Goal: Transaction & Acquisition: Purchase product/service

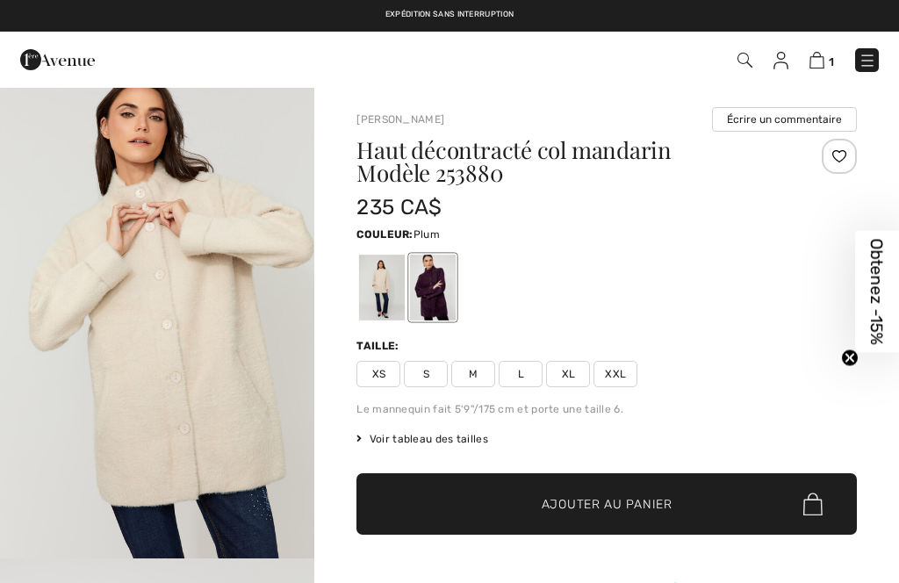
scroll to position [103, 0]
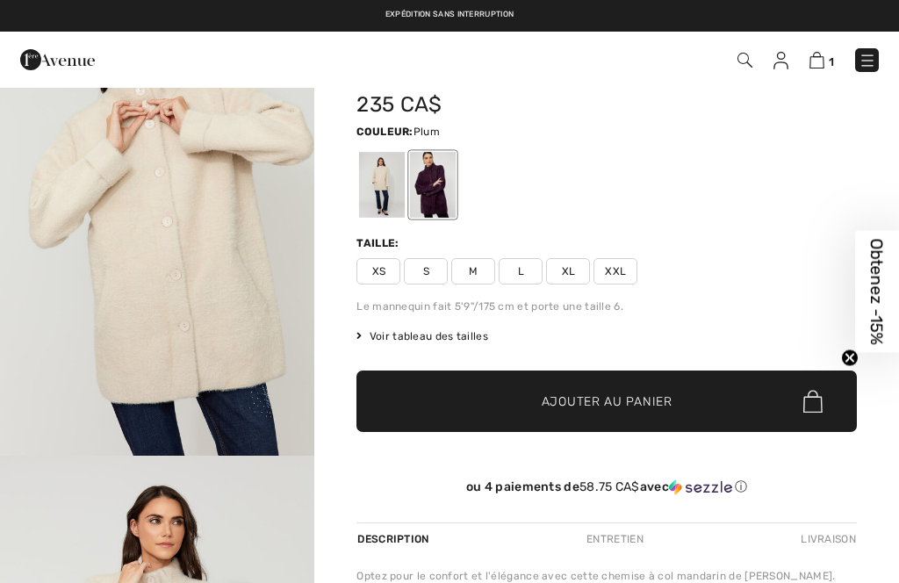
checkbox input "true"
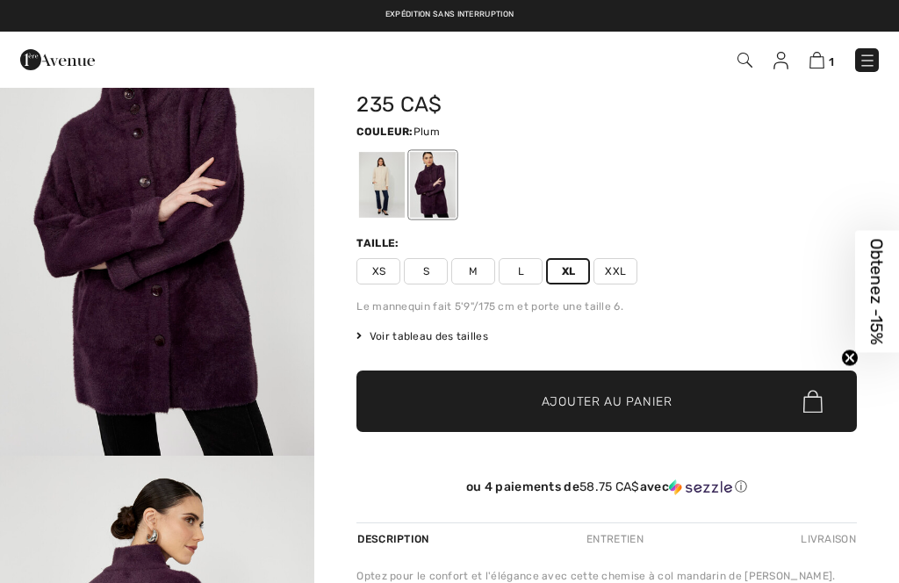
click at [436, 172] on div at bounding box center [433, 185] width 46 height 66
click at [613, 395] on span "Ajouter au panier" at bounding box center [607, 402] width 131 height 18
click at [822, 57] on img at bounding box center [815, 60] width 15 height 17
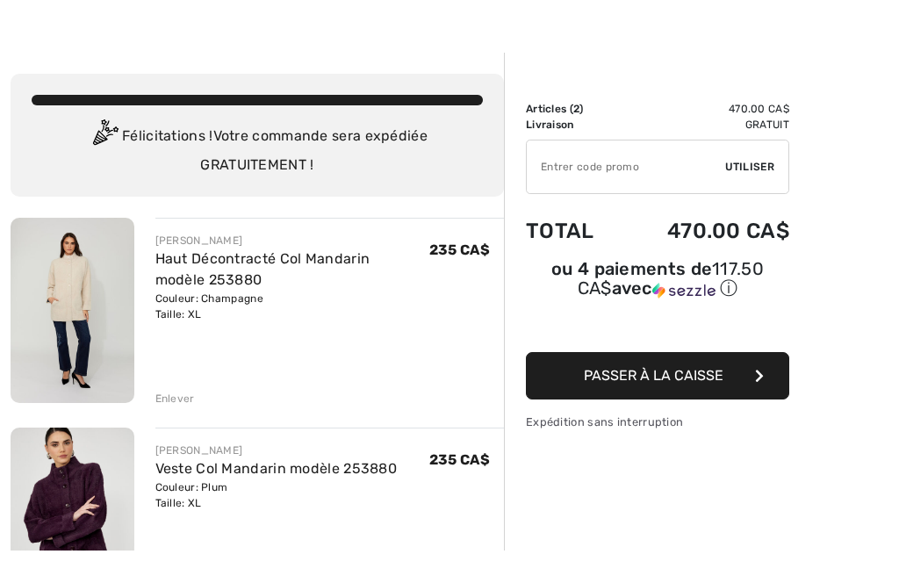
scroll to position [33, 0]
click at [174, 390] on div "Enlever" at bounding box center [330, 396] width 350 height 19
click at [224, 276] on div "Haut Décontracté Col Mandarin modèle 253880" at bounding box center [292, 270] width 274 height 42
click at [76, 306] on img at bounding box center [73, 310] width 124 height 185
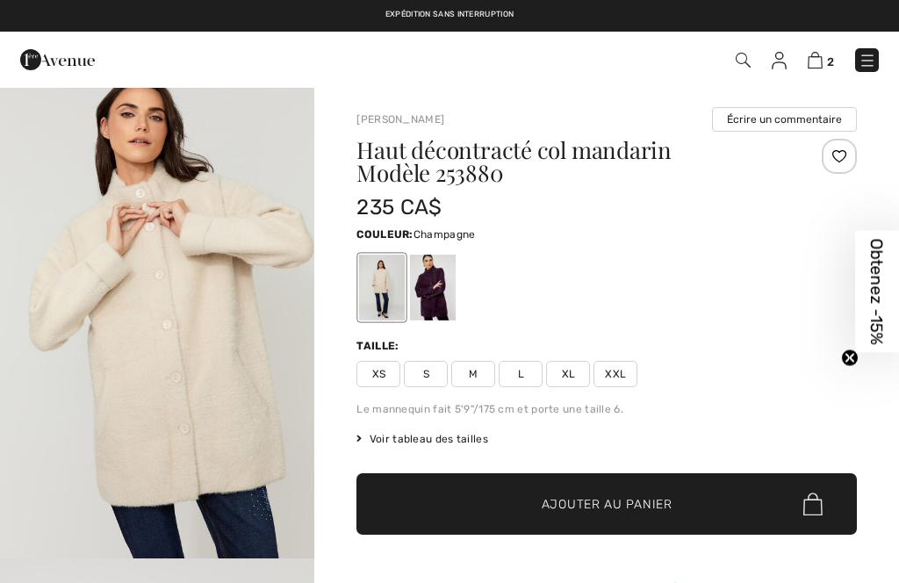
checkbox input "true"
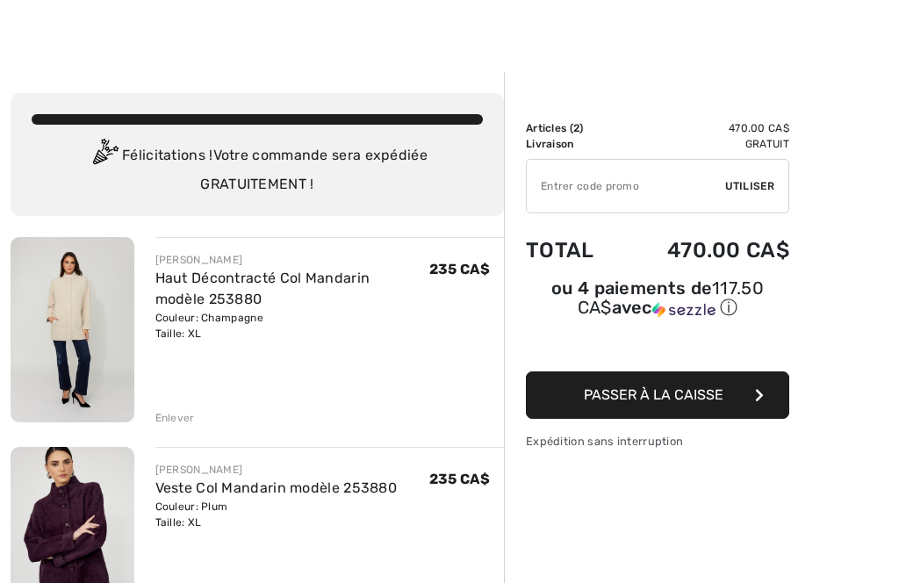
scroll to position [67, 0]
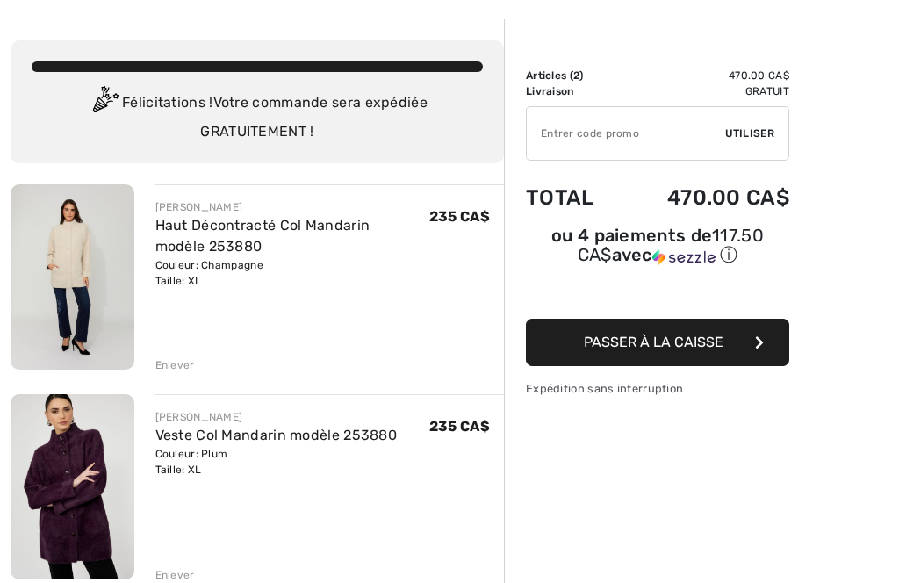
click at [335, 277] on div "Couleur: Champagne Taille: XL" at bounding box center [292, 273] width 274 height 32
click at [180, 369] on div "Enlever" at bounding box center [175, 365] width 40 height 16
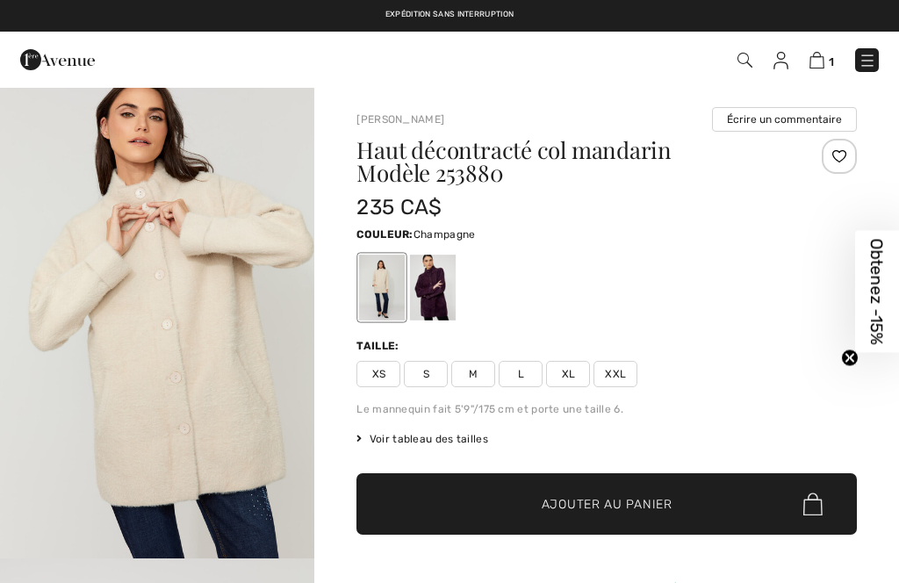
checkbox input "true"
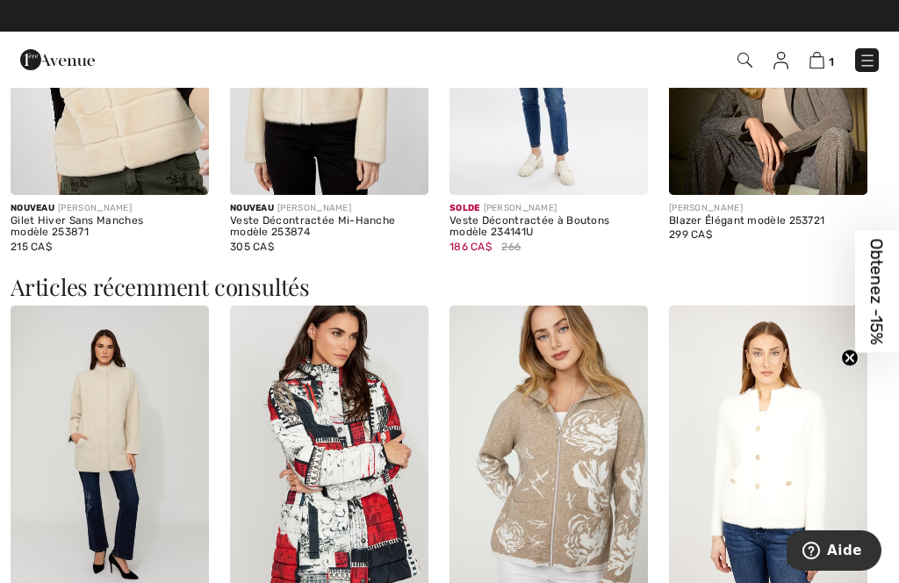
scroll to position [1712, 0]
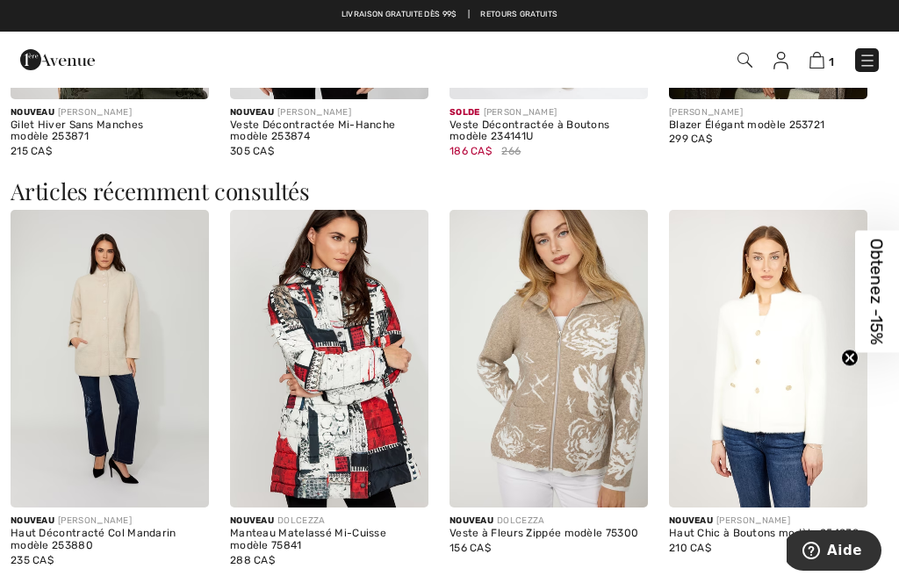
click at [321, 405] on img at bounding box center [329, 359] width 198 height 298
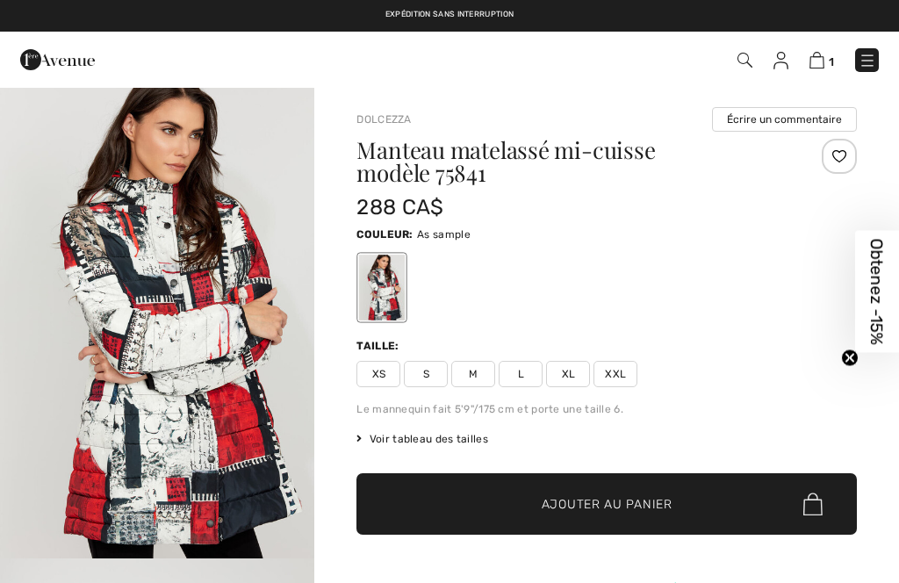
checkbox input "true"
click at [580, 372] on span "XL" at bounding box center [568, 374] width 44 height 26
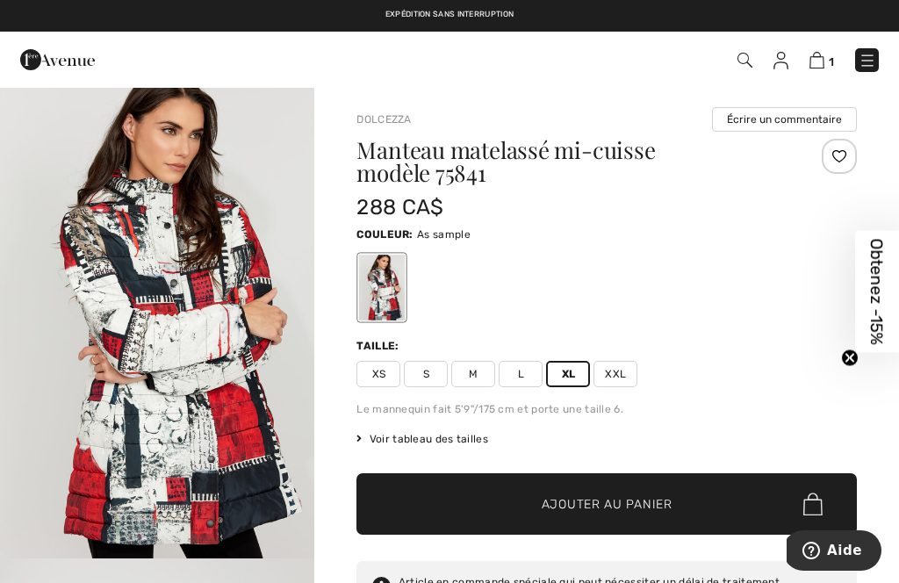
click at [578, 370] on span "XL" at bounding box center [568, 374] width 44 height 26
click at [638, 506] on span "Ajouter au panier" at bounding box center [607, 504] width 131 height 18
click at [822, 55] on img at bounding box center [815, 60] width 15 height 17
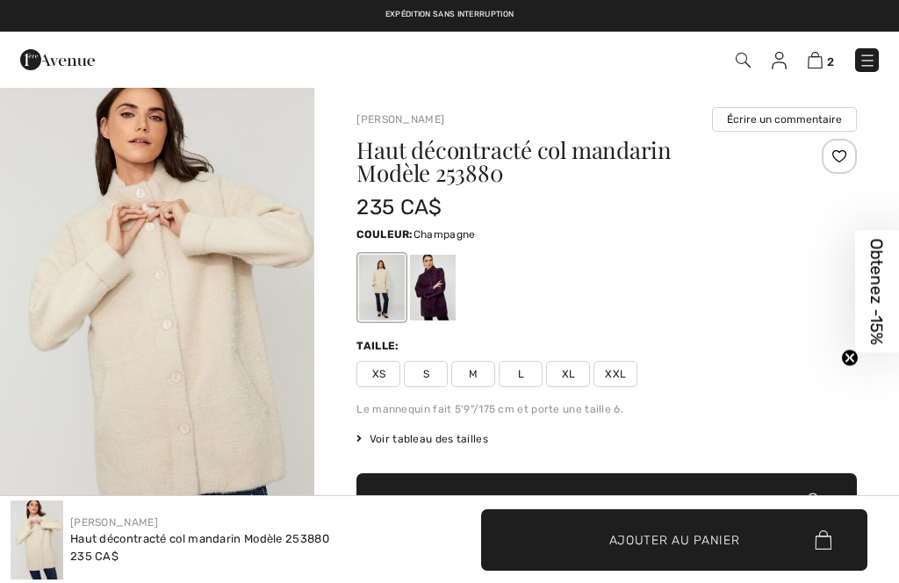
checkbox input "true"
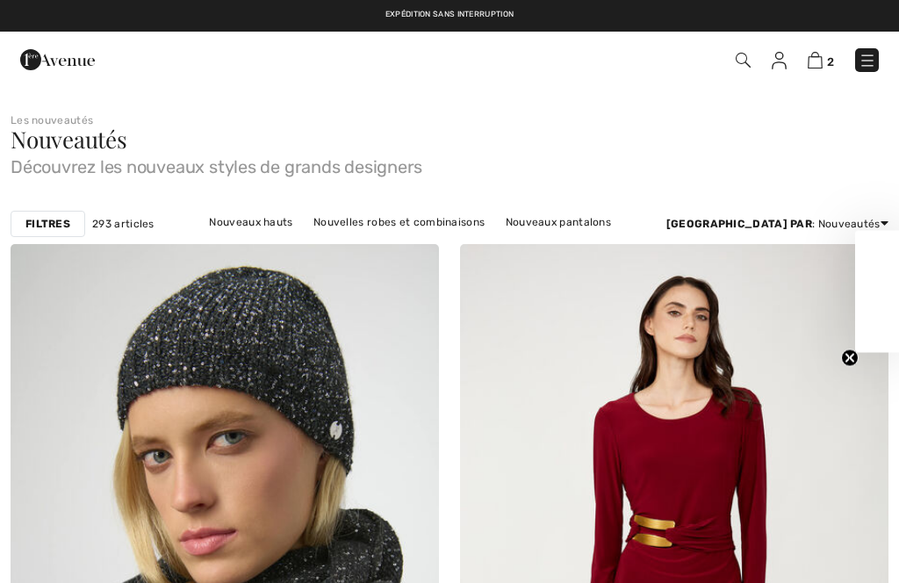
checkbox input "true"
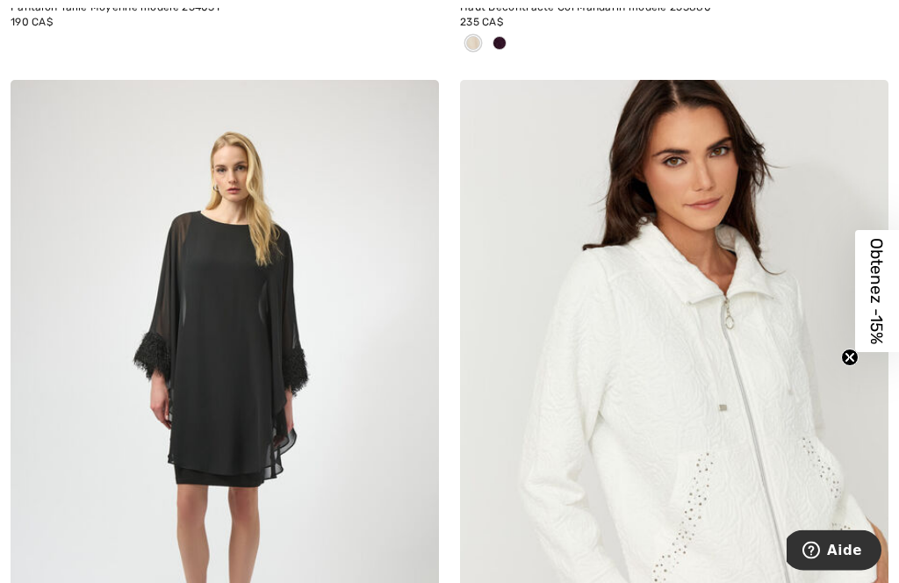
scroll to position [12135, 0]
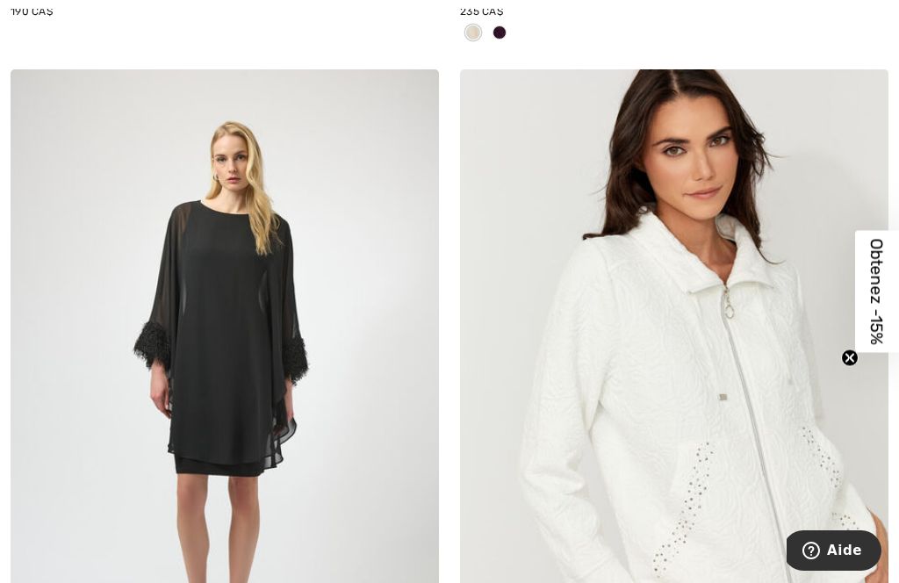
click at [755, 419] on img at bounding box center [674, 390] width 429 height 643
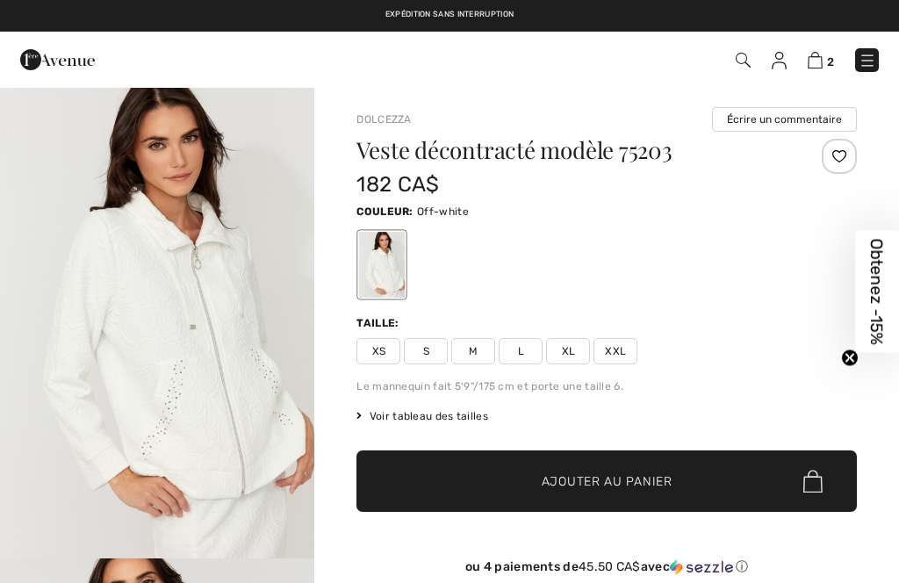
checkbox input "true"
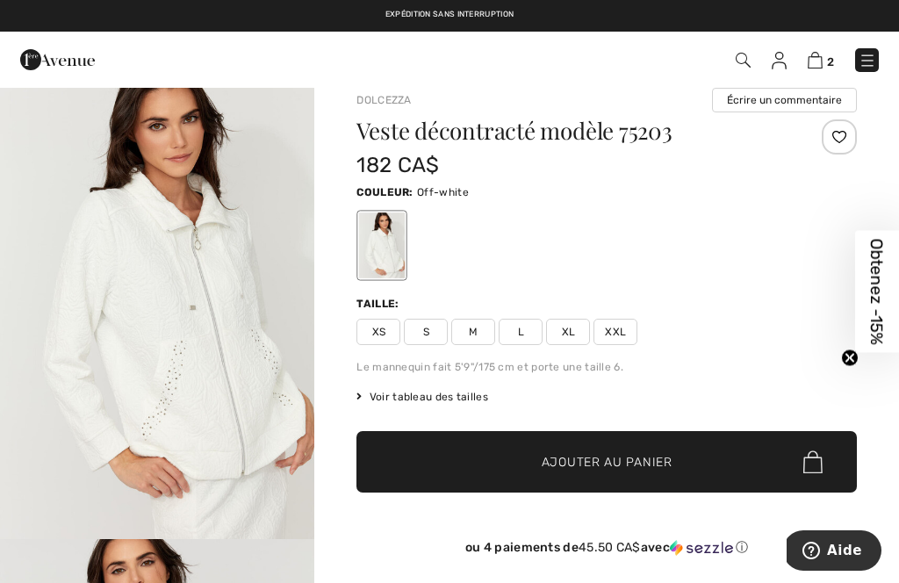
scroll to position [19, 0]
click at [181, 312] on img "1 / 4" at bounding box center [157, 303] width 314 height 473
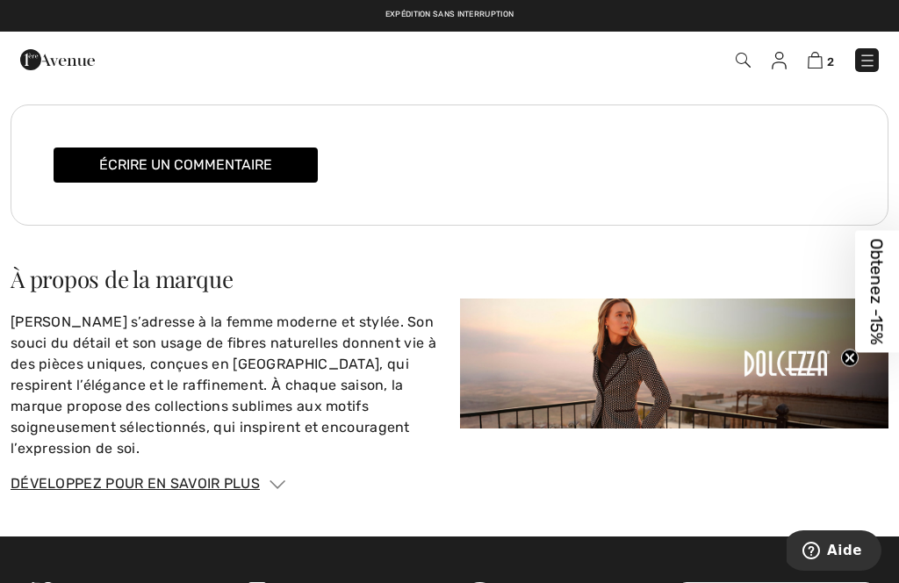
scroll to position [2228, 0]
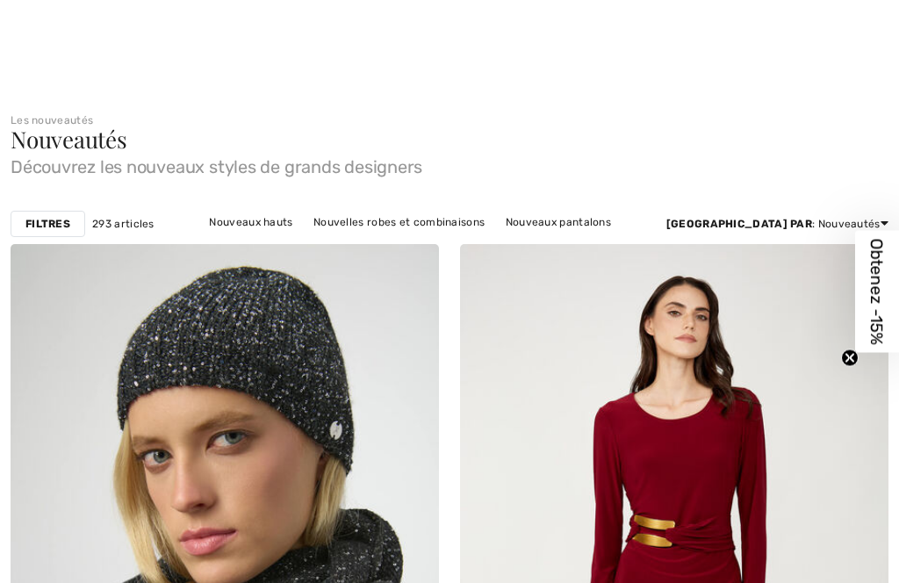
checkbox input "true"
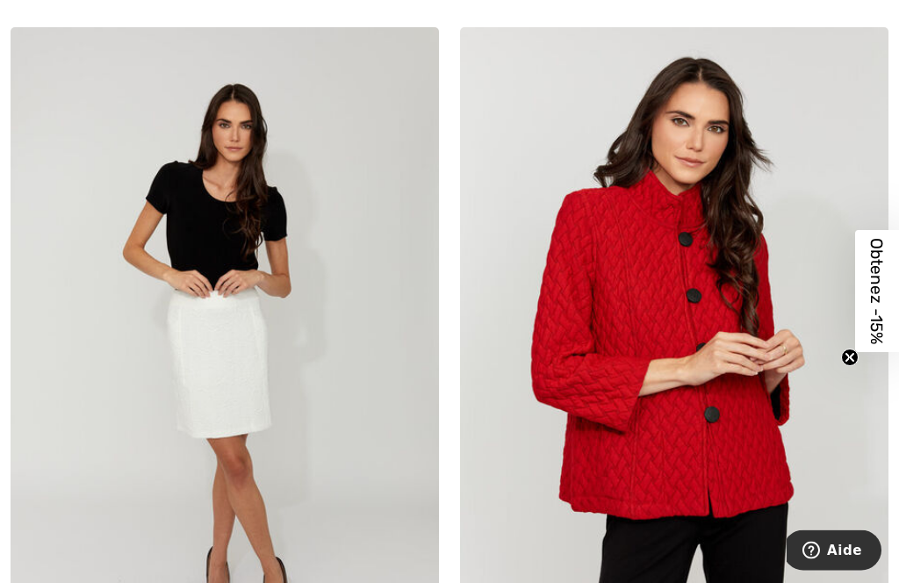
scroll to position [12919, 0]
click at [682, 294] on img at bounding box center [674, 348] width 429 height 643
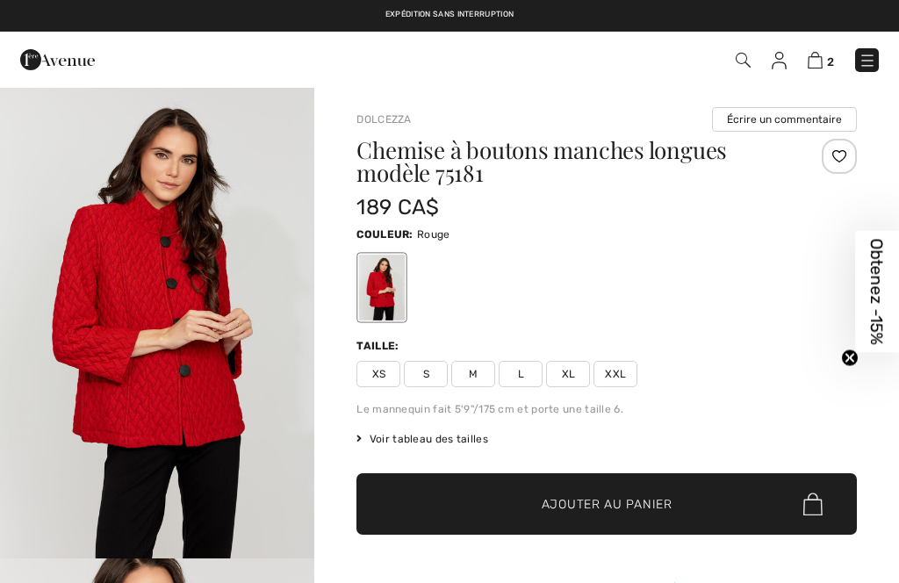
checkbox input "true"
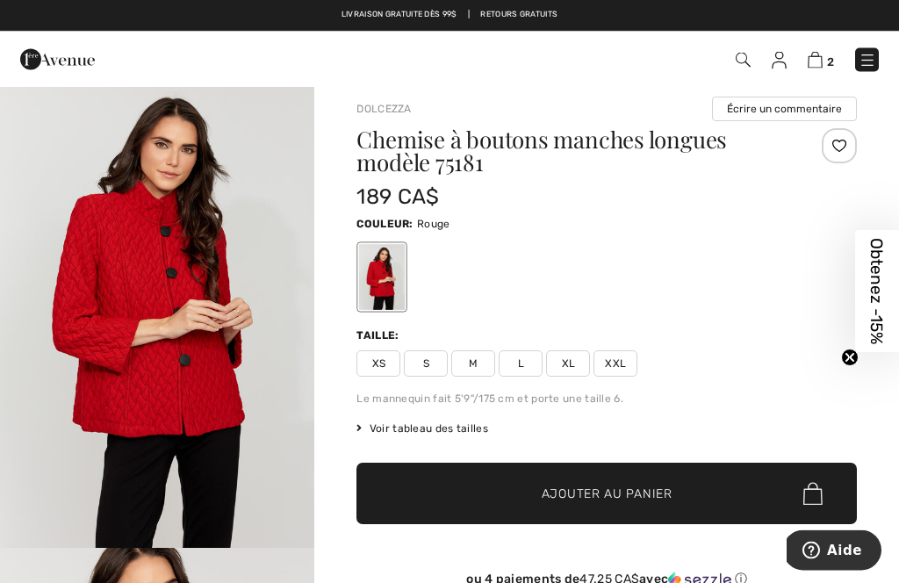
scroll to position [5, 0]
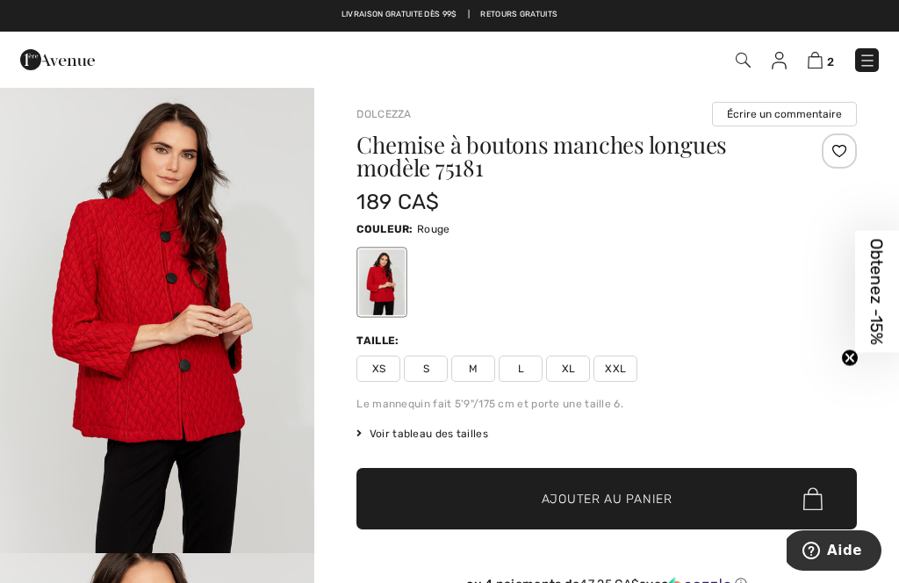
click at [160, 307] on img "1 / 4" at bounding box center [157, 317] width 314 height 473
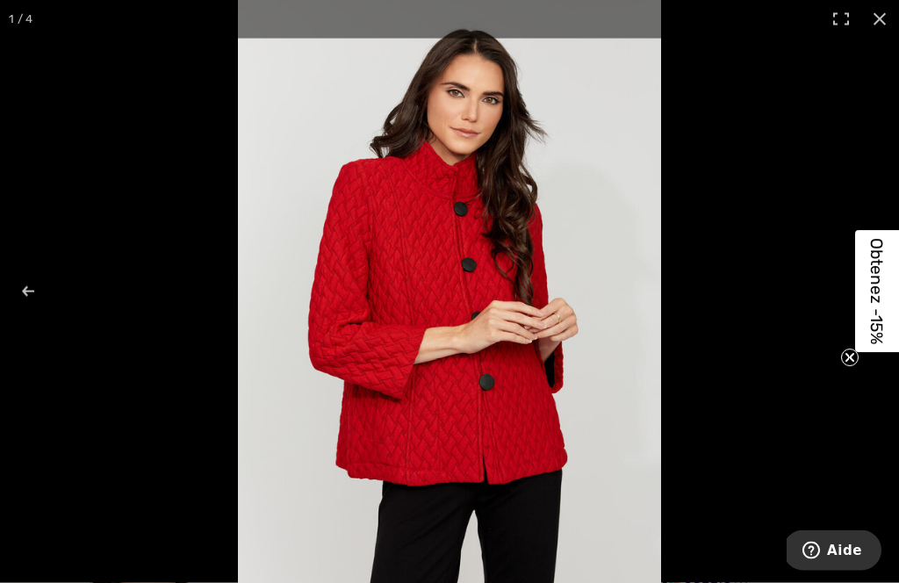
scroll to position [58, 0]
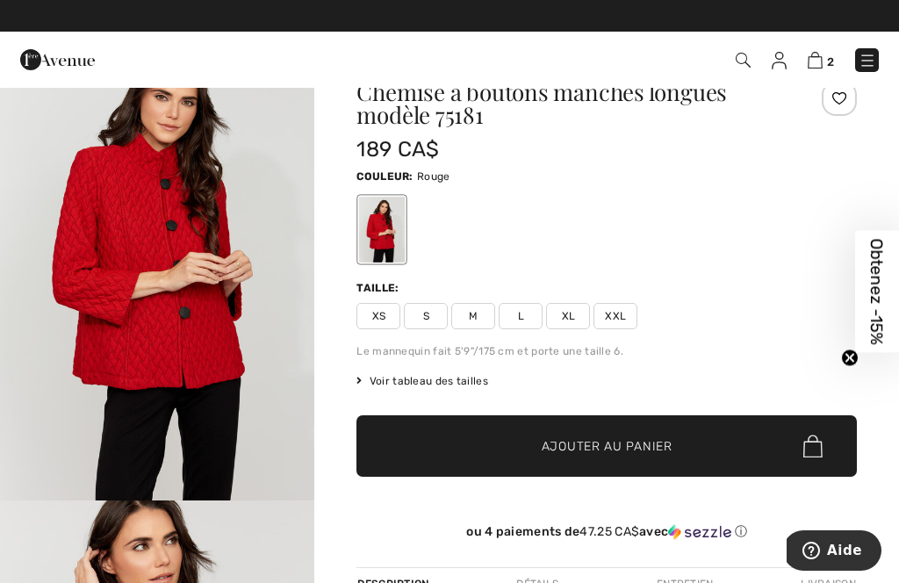
click at [576, 316] on span "XL" at bounding box center [568, 316] width 44 height 26
click at [610, 446] on span "Ajouter au panier" at bounding box center [607, 446] width 131 height 18
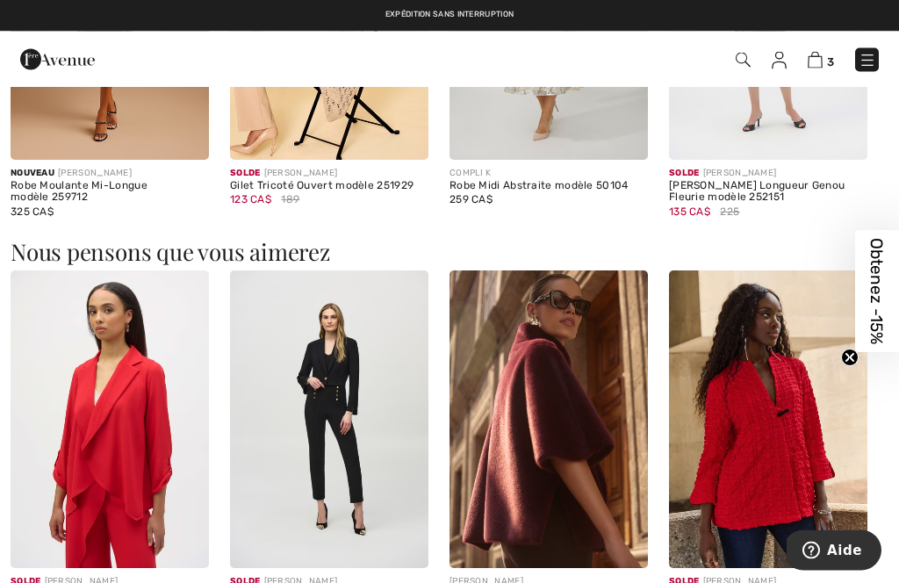
scroll to position [1283, 0]
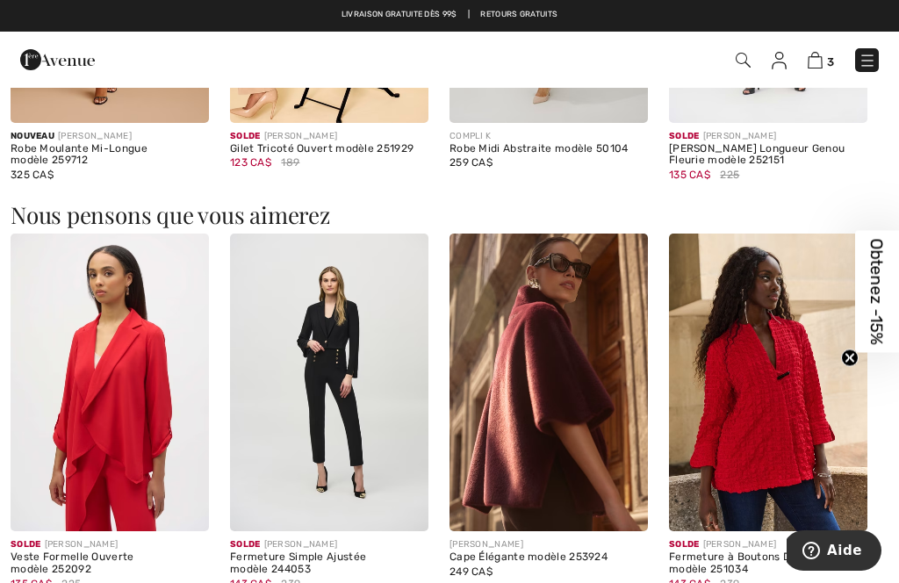
click at [767, 400] on img at bounding box center [768, 383] width 198 height 298
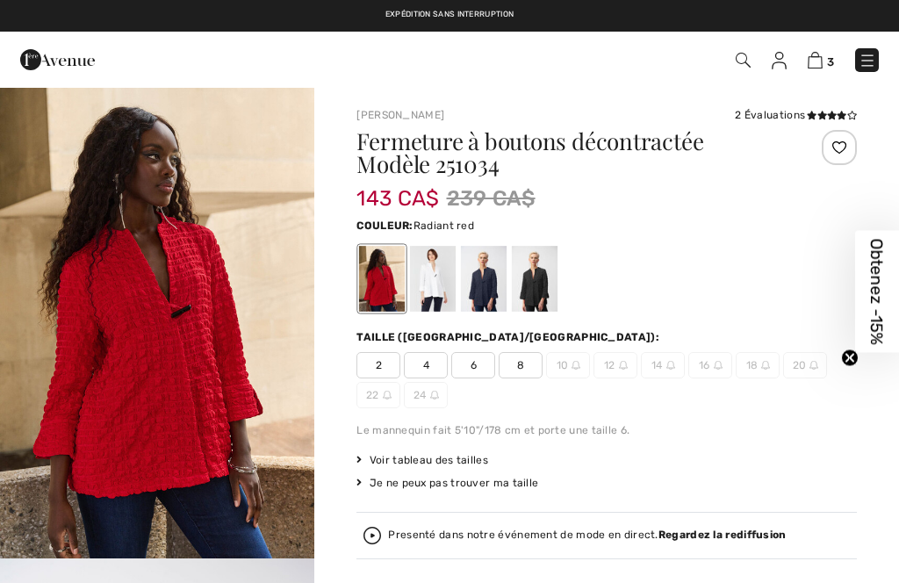
checkbox input "true"
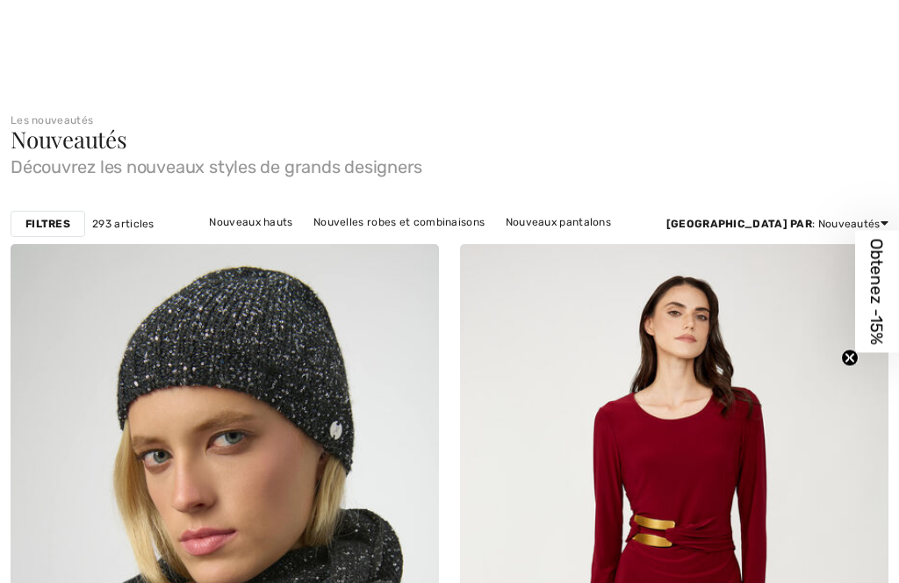
checkbox input "true"
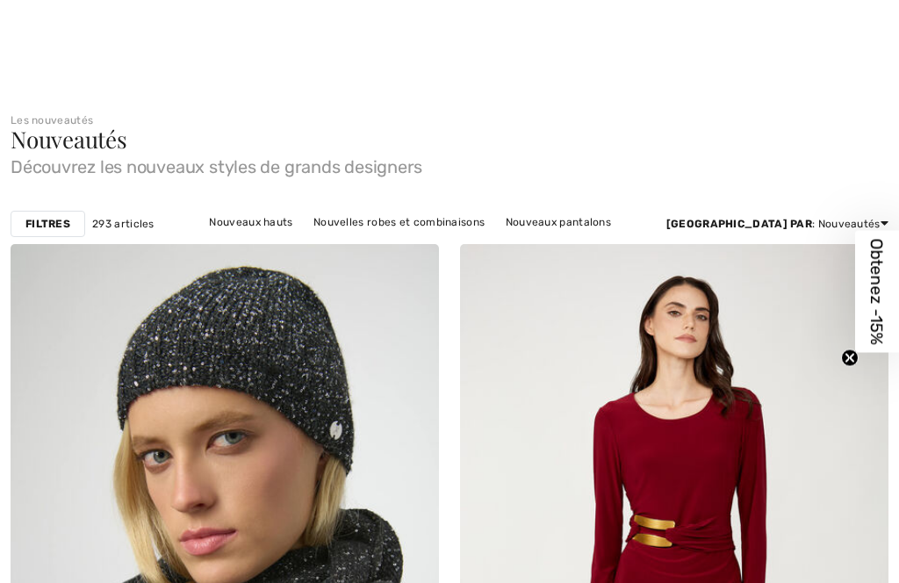
scroll to position [13307, 0]
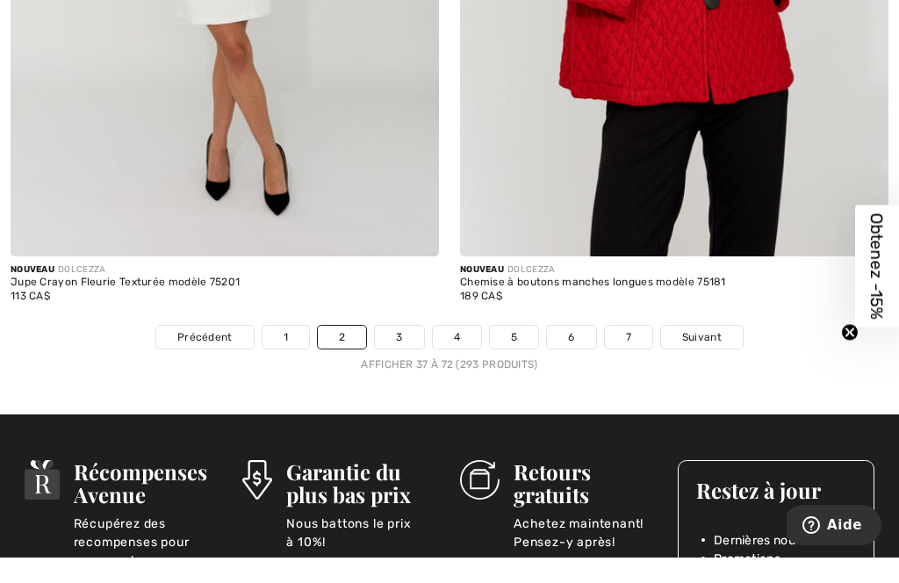
click at [402, 351] on link "3" at bounding box center [399, 362] width 48 height 23
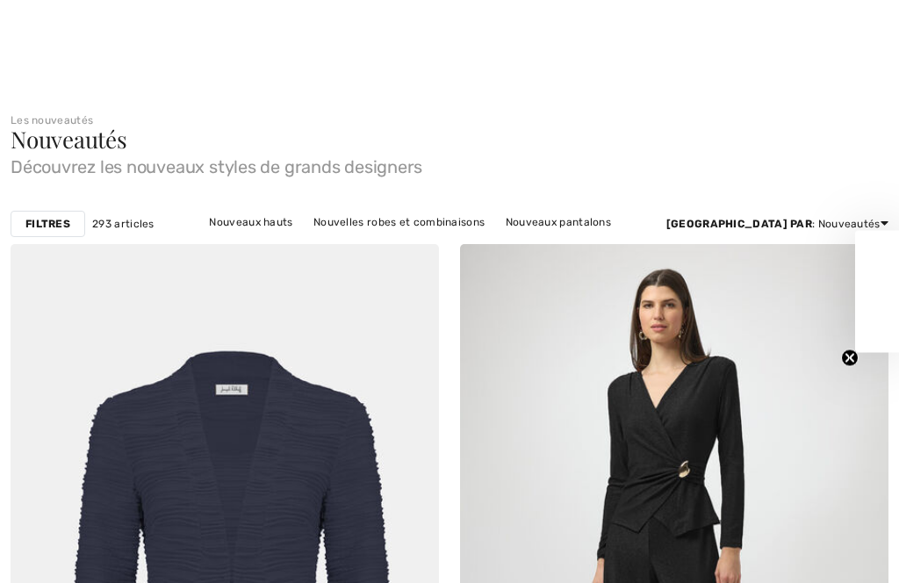
scroll to position [795, 0]
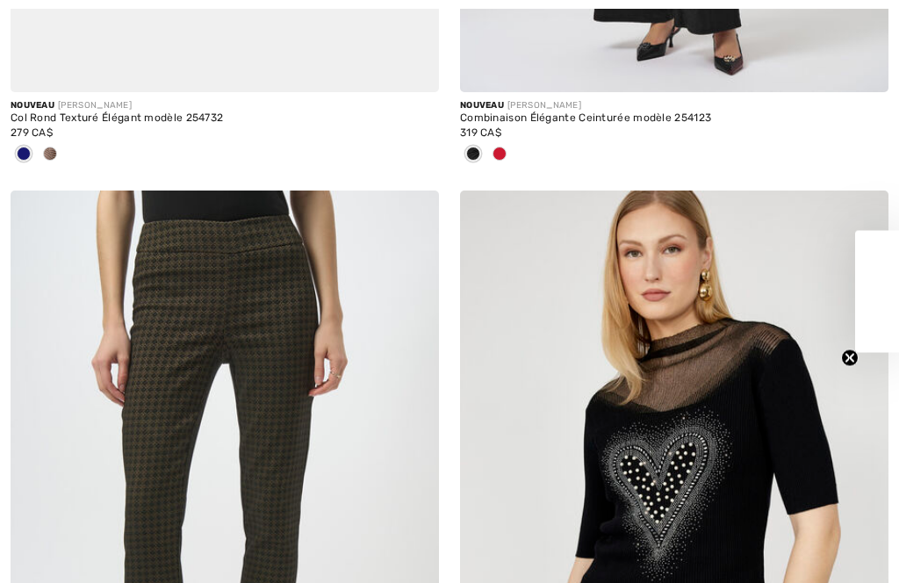
checkbox input "true"
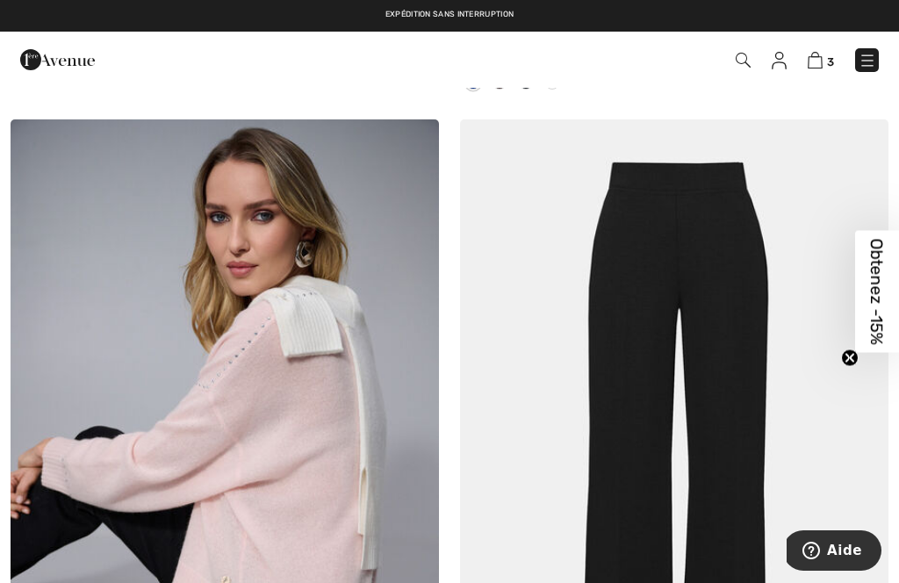
scroll to position [10602, 0]
click at [704, 317] on img at bounding box center [674, 441] width 429 height 643
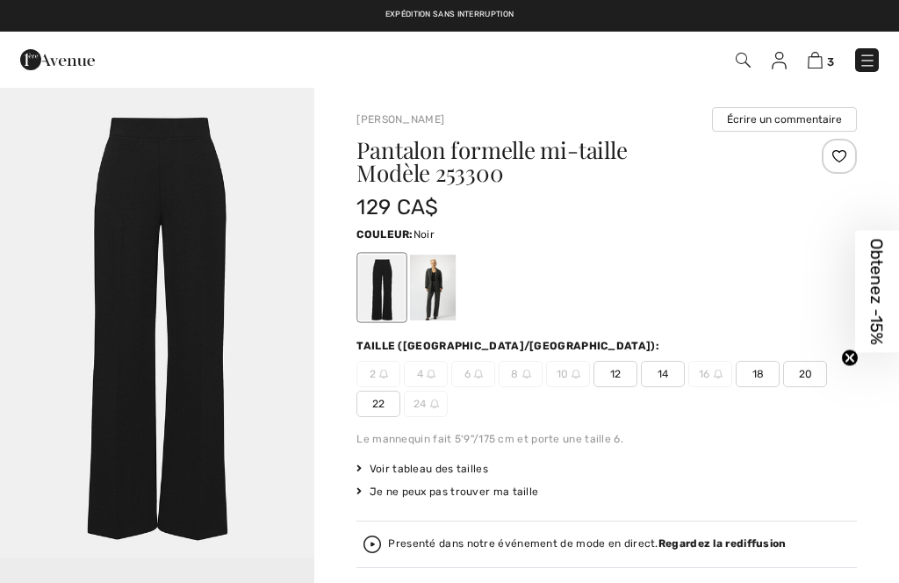
checkbox input "true"
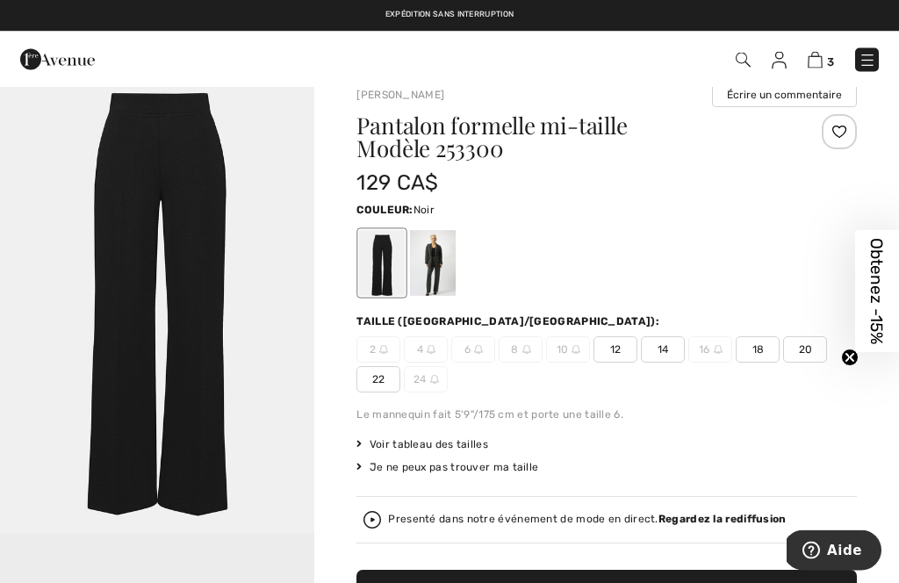
scroll to position [23, 0]
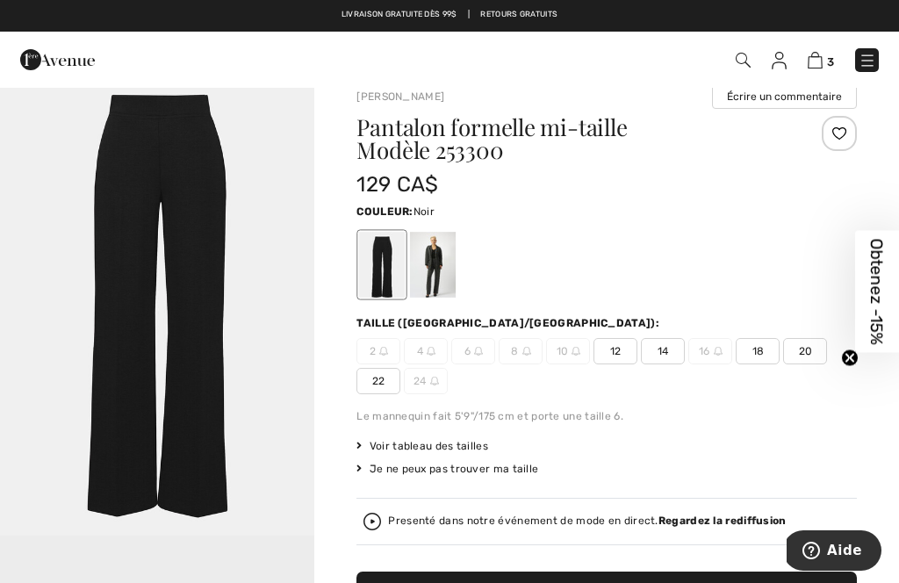
click at [159, 291] on img "1 / 1" at bounding box center [157, 299] width 314 height 473
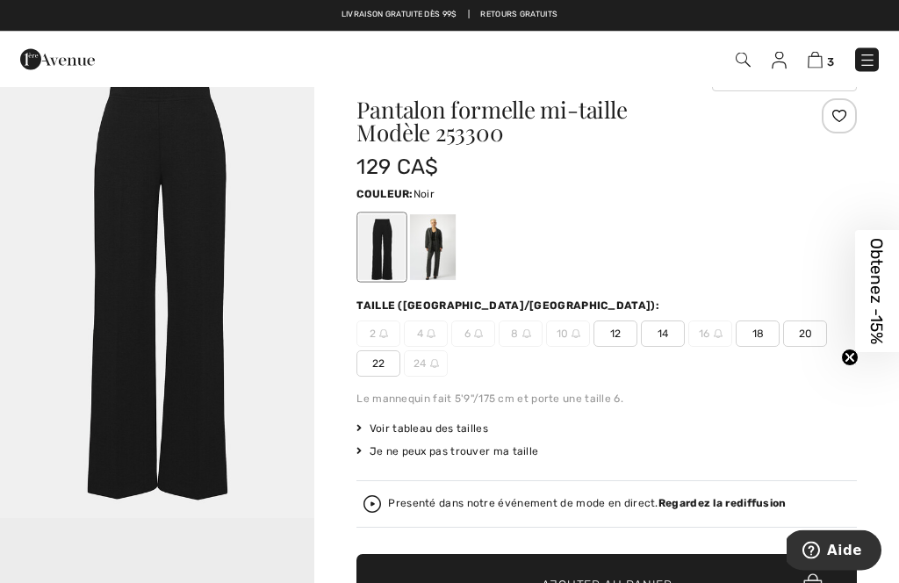
scroll to position [36, 0]
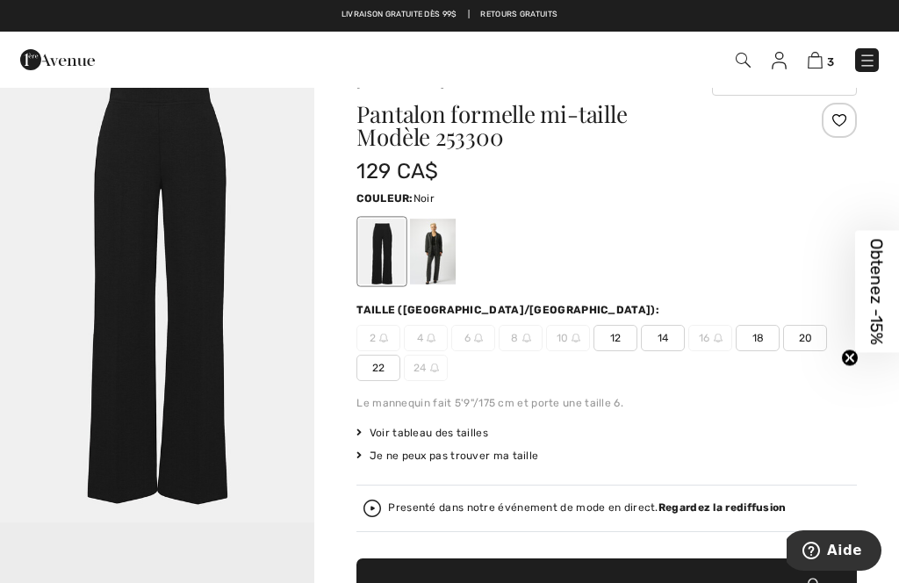
click at [402, 245] on div at bounding box center [382, 252] width 46 height 66
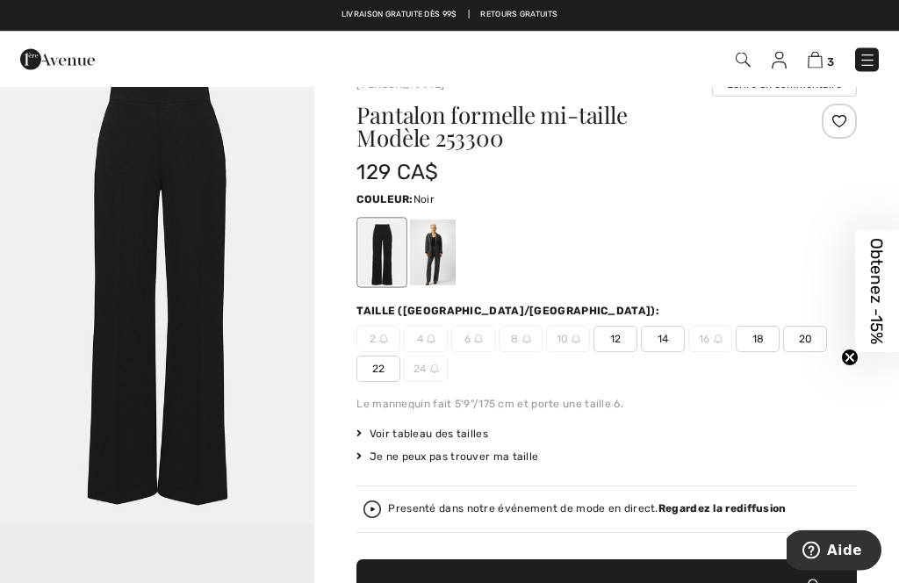
scroll to position [0, 0]
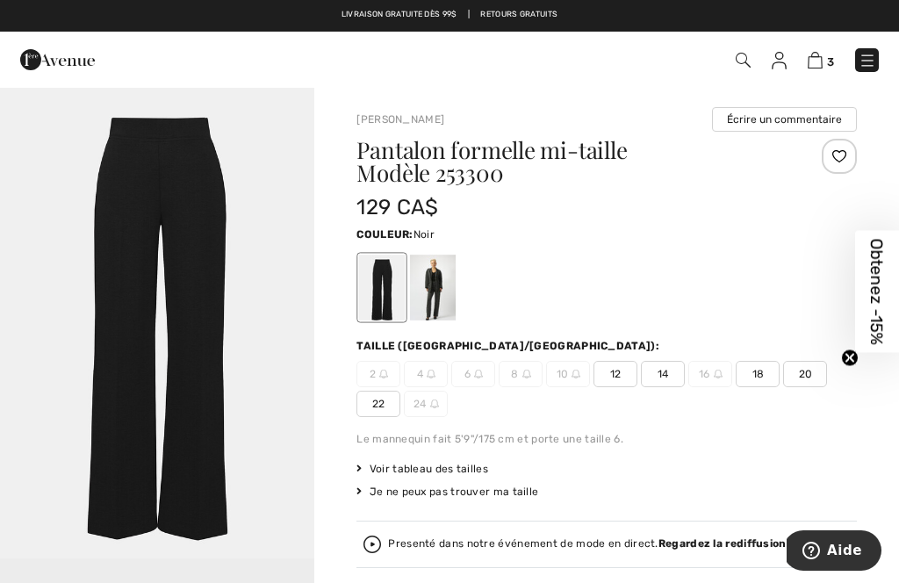
click at [198, 263] on img "1 / 1" at bounding box center [157, 322] width 314 height 473
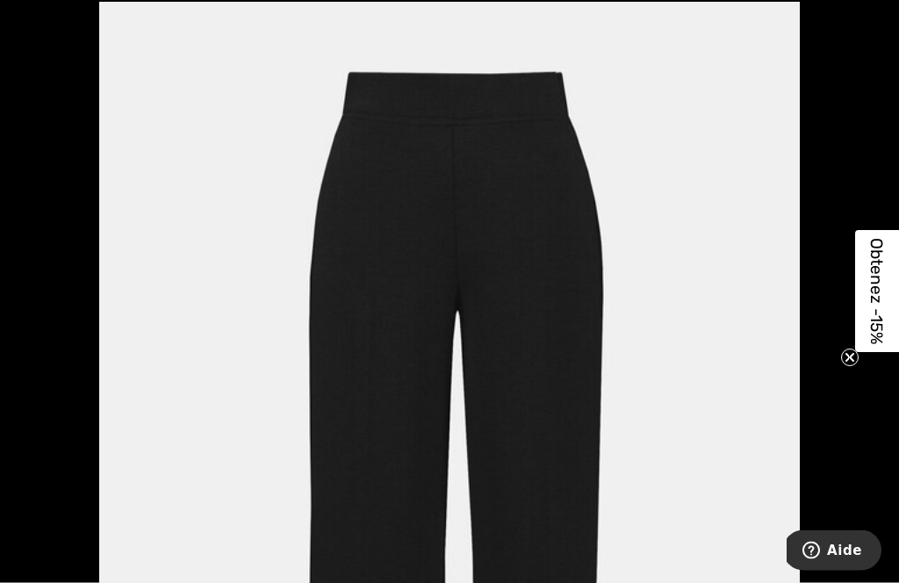
scroll to position [11, 0]
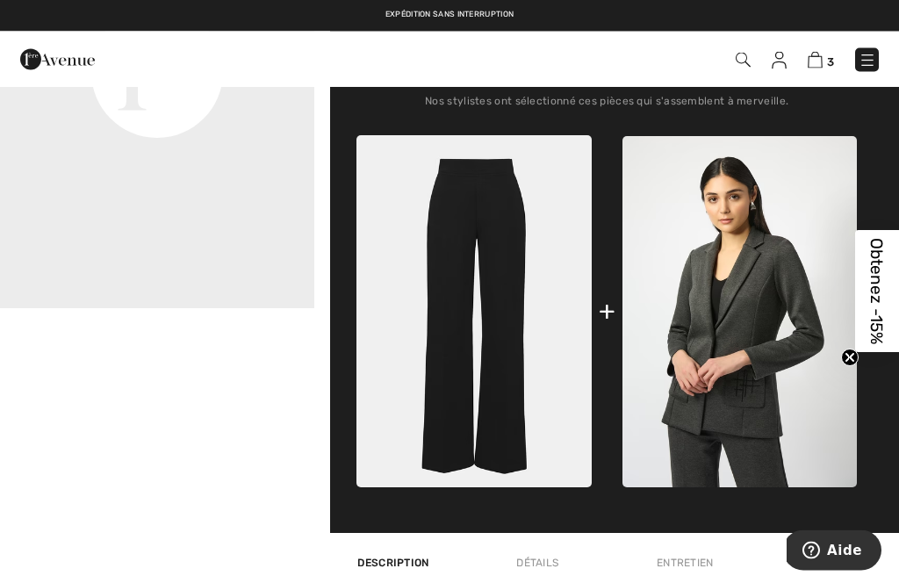
scroll to position [688, 0]
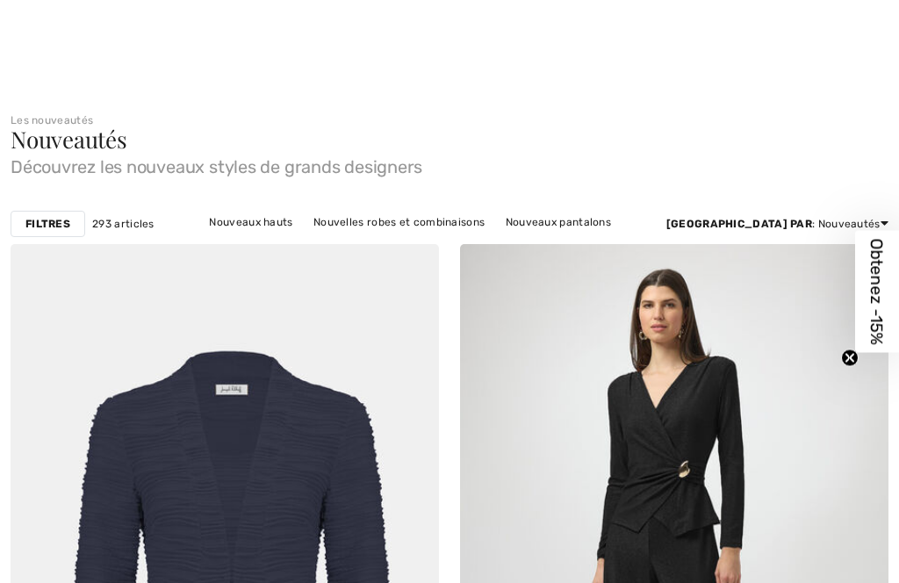
checkbox input "true"
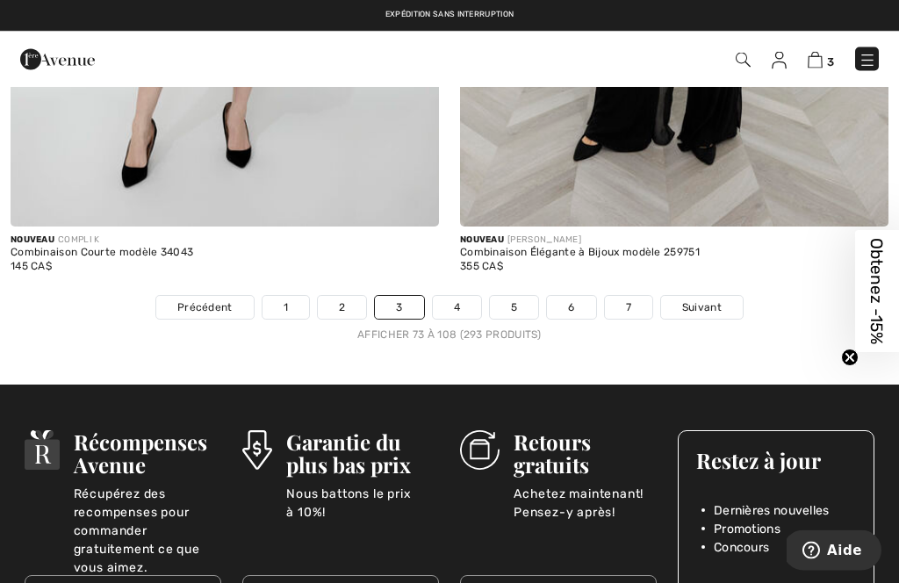
scroll to position [13362, 0]
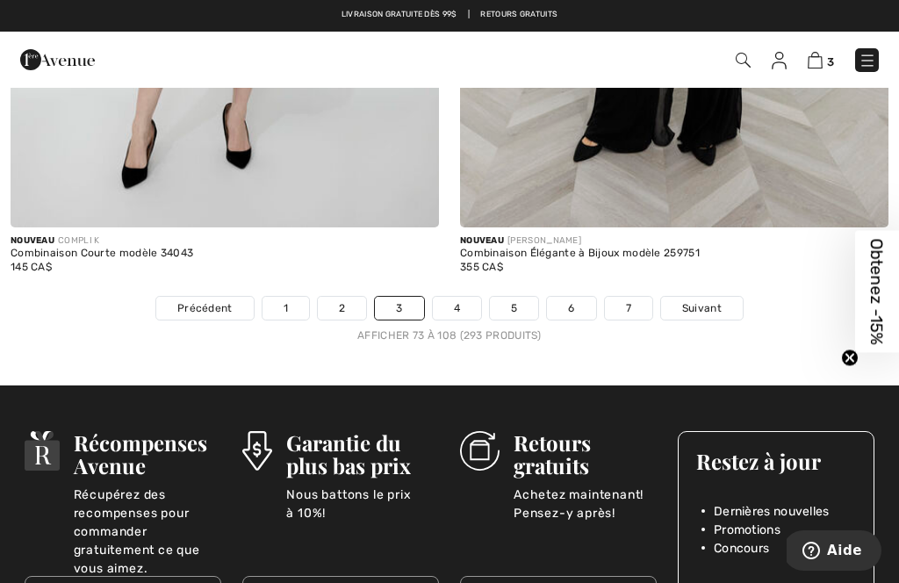
click at [458, 297] on link "4" at bounding box center [457, 308] width 48 height 23
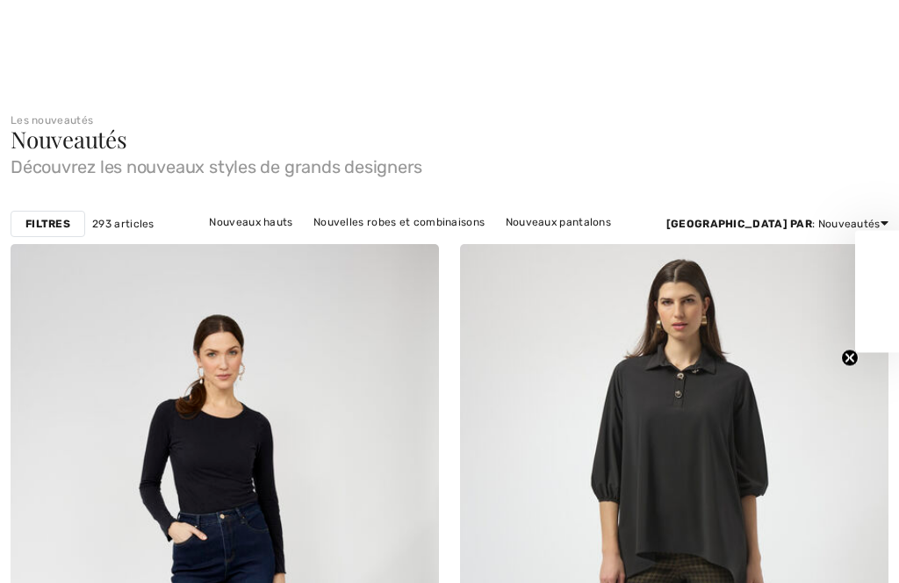
scroll to position [565, 0]
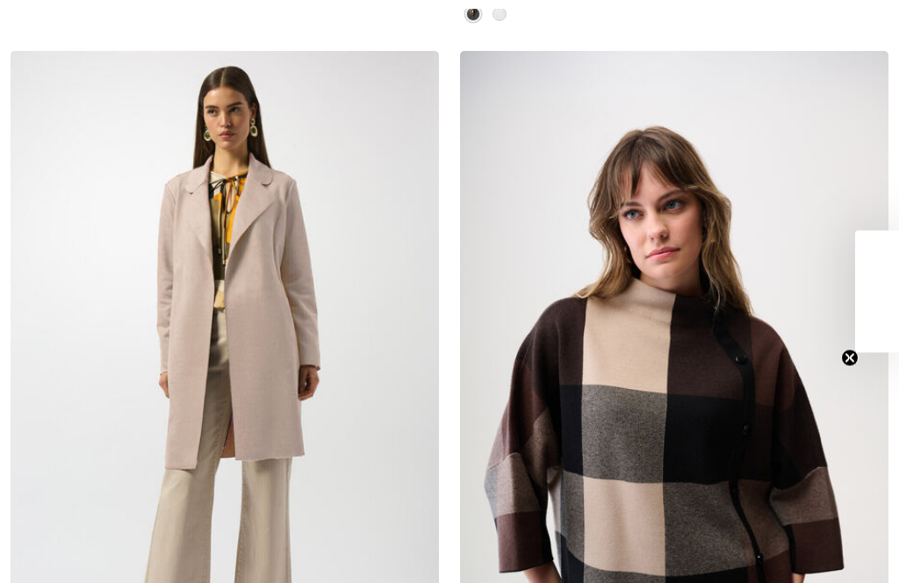
checkbox input "true"
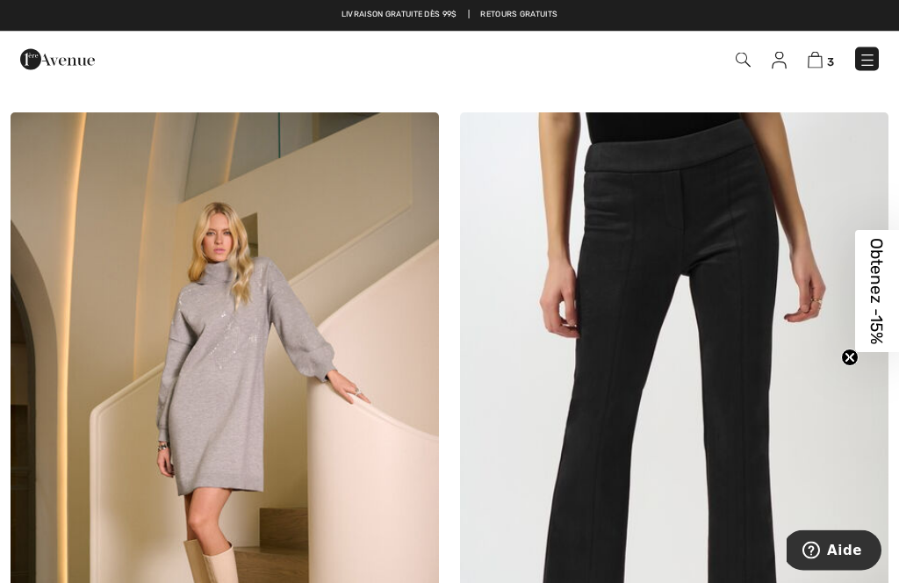
scroll to position [1614, 0]
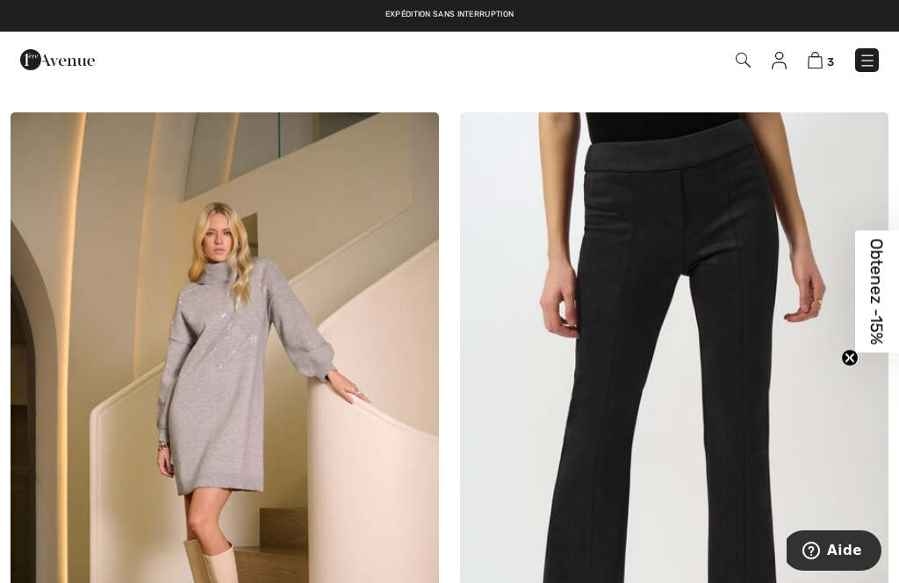
click at [676, 227] on img at bounding box center [674, 433] width 429 height 643
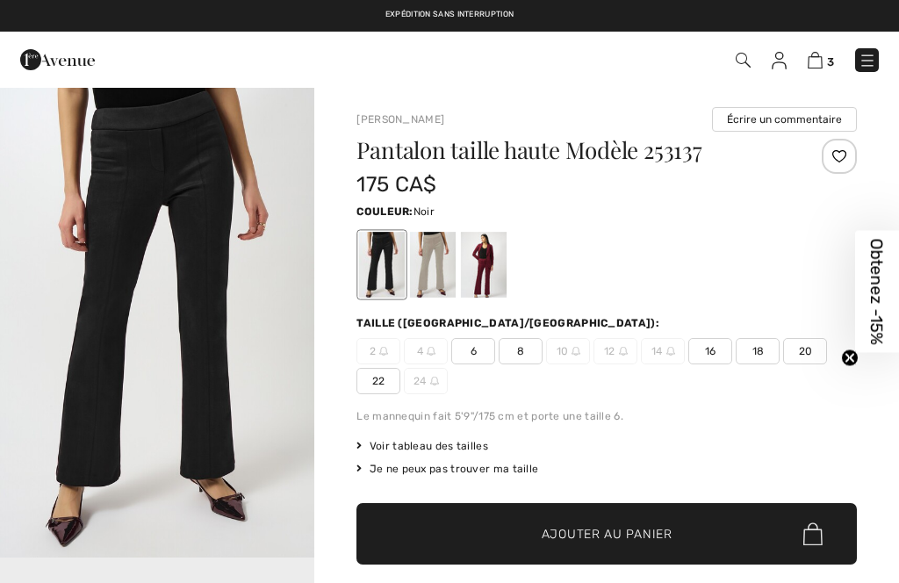
checkbox input "true"
click at [215, 205] on img "1 / 1" at bounding box center [157, 322] width 314 height 472
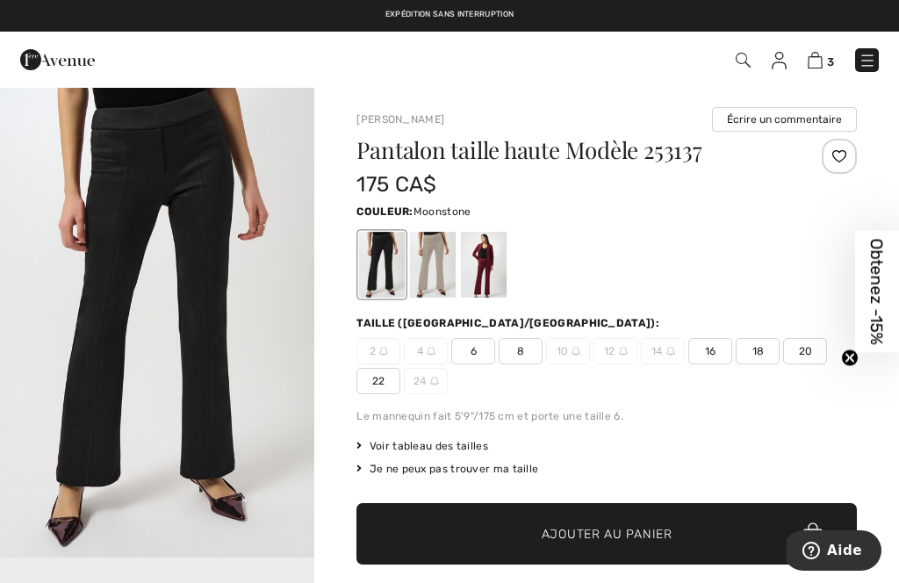
click at [435, 250] on div at bounding box center [433, 265] width 46 height 66
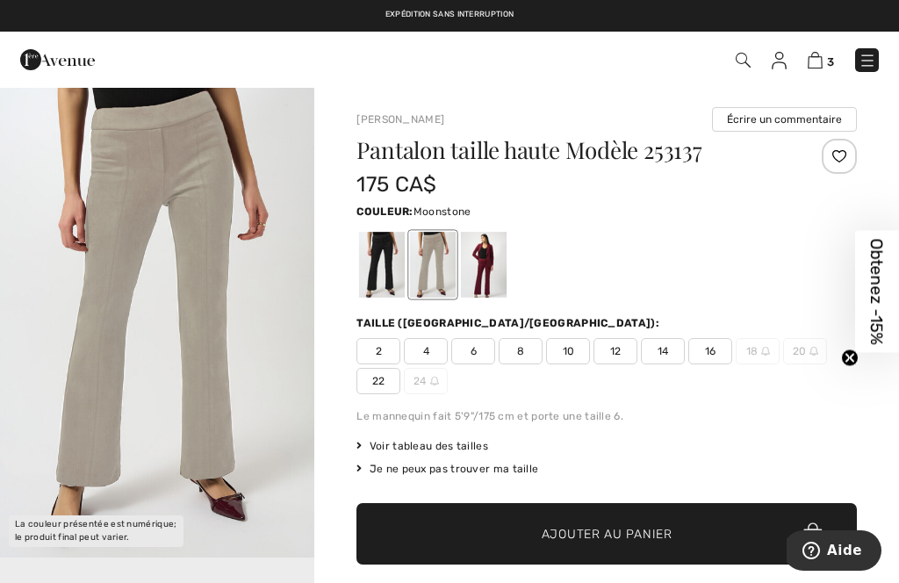
click at [494, 263] on div at bounding box center [484, 265] width 46 height 66
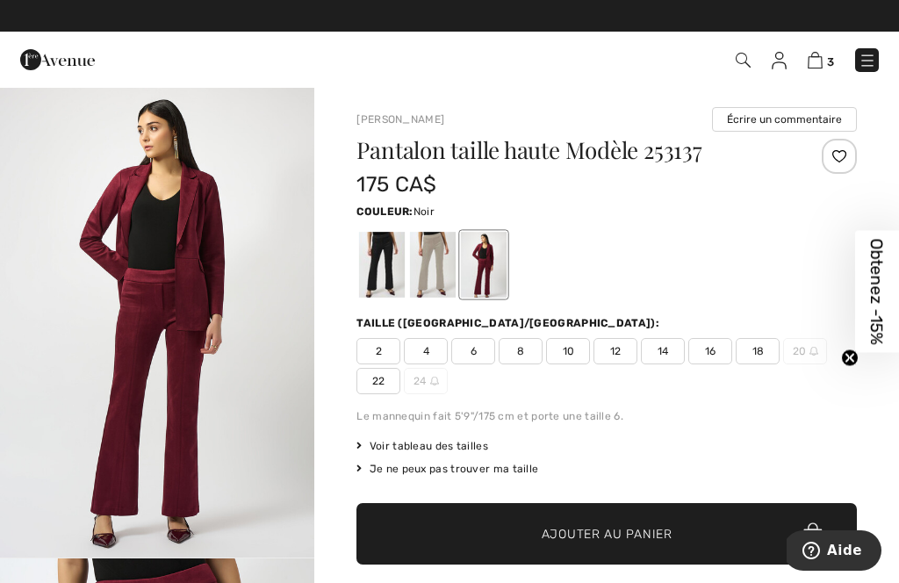
click at [375, 249] on div at bounding box center [382, 265] width 46 height 66
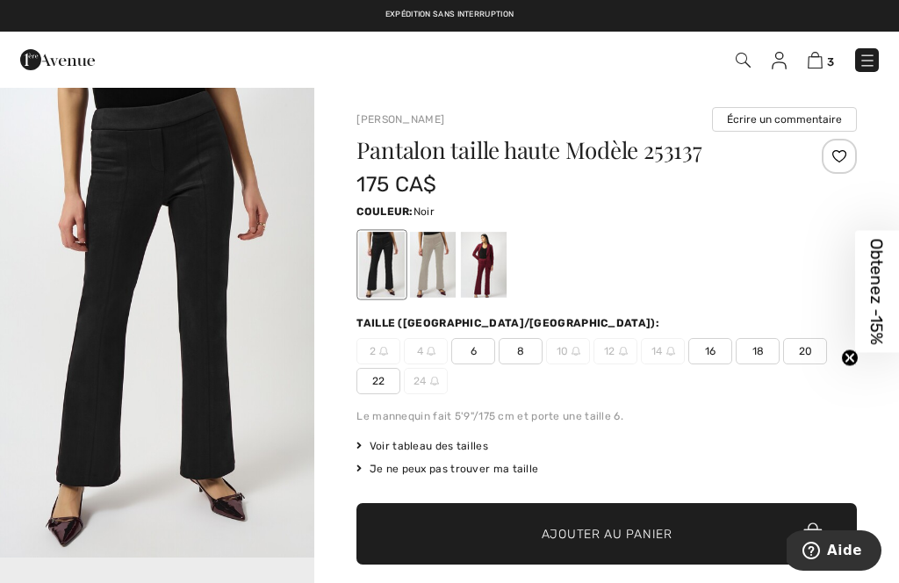
click at [381, 243] on div at bounding box center [382, 265] width 46 height 66
click at [394, 252] on div at bounding box center [382, 265] width 46 height 66
click at [380, 250] on div at bounding box center [382, 265] width 46 height 66
click at [718, 342] on span "16" at bounding box center [711, 351] width 44 height 26
click at [181, 169] on img "1 / 1" at bounding box center [157, 322] width 314 height 472
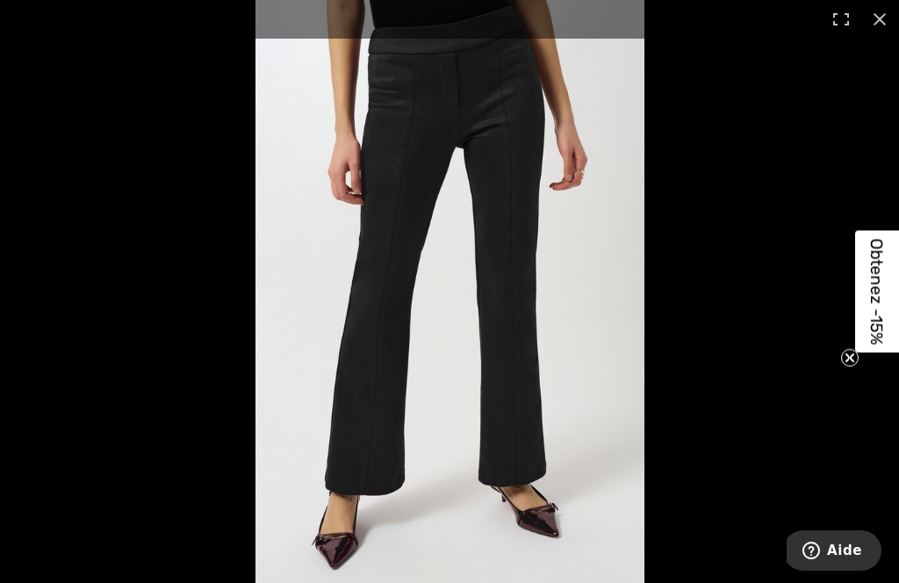
click at [850, 350] on circle "Close teaser" at bounding box center [850, 358] width 17 height 17
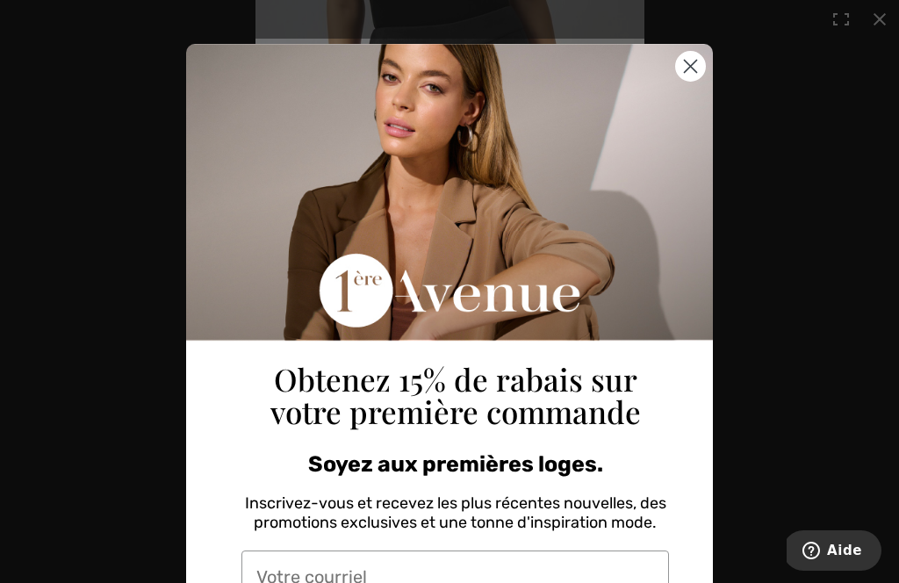
click at [690, 72] on circle "Close dialog" at bounding box center [690, 66] width 29 height 29
click at [692, 58] on circle "Close dialog" at bounding box center [690, 66] width 29 height 29
click at [703, 58] on circle "Close dialog" at bounding box center [690, 66] width 29 height 29
click at [690, 69] on circle "Close dialog" at bounding box center [690, 66] width 29 height 29
click at [698, 75] on circle "Close dialog" at bounding box center [690, 66] width 29 height 29
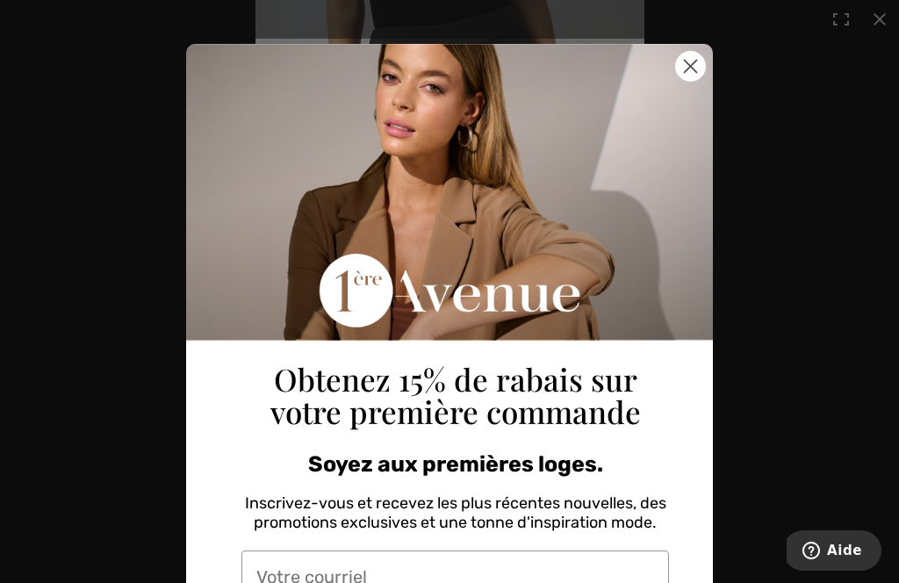
click at [693, 61] on circle "Close dialog" at bounding box center [690, 66] width 29 height 29
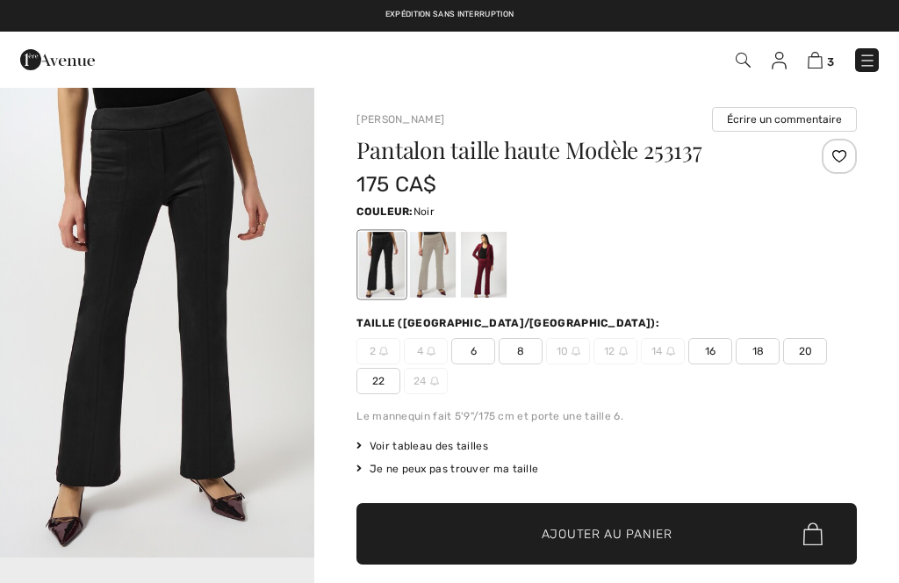
click at [727, 343] on span "16" at bounding box center [711, 351] width 44 height 26
click at [211, 205] on img "1 / 1" at bounding box center [157, 322] width 314 height 472
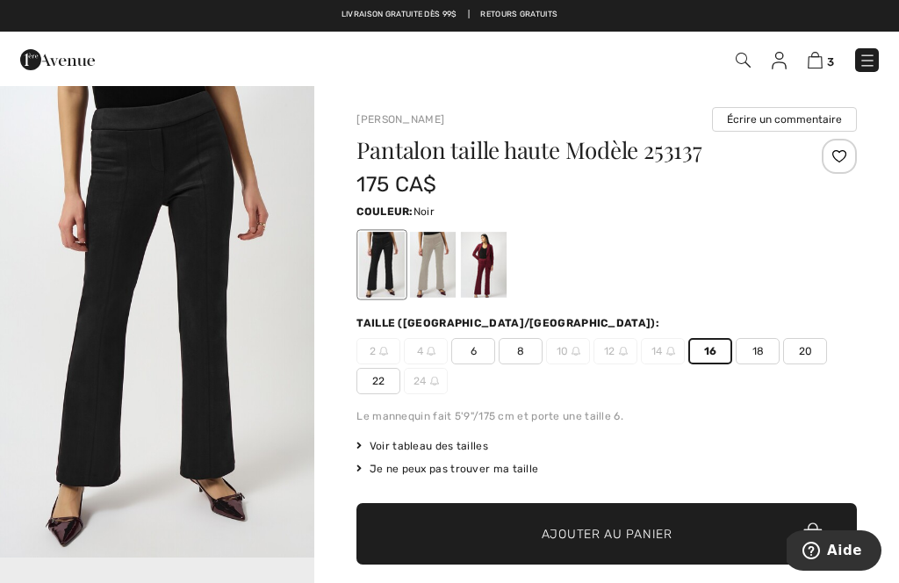
scroll to position [18, 0]
click at [247, 359] on img "1 / 1" at bounding box center [157, 322] width 314 height 472
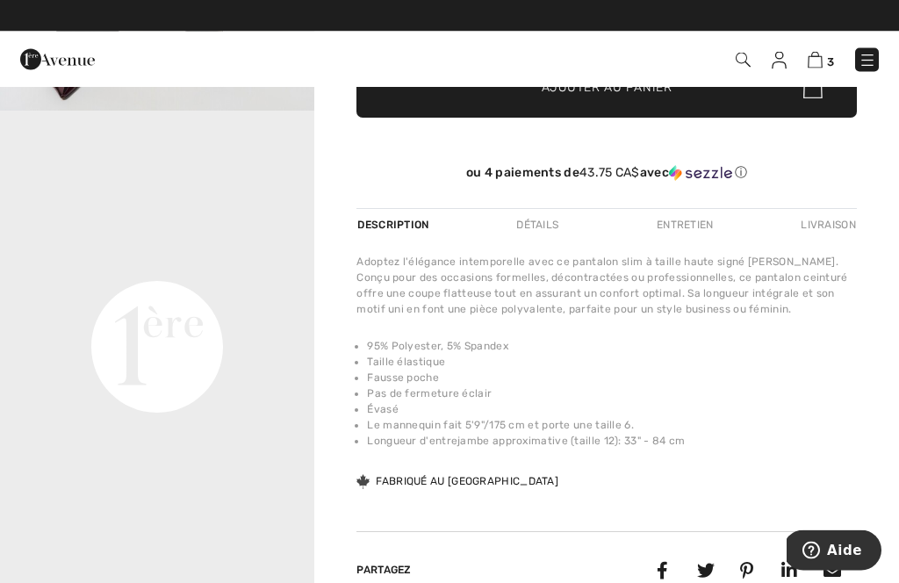
scroll to position [447, 0]
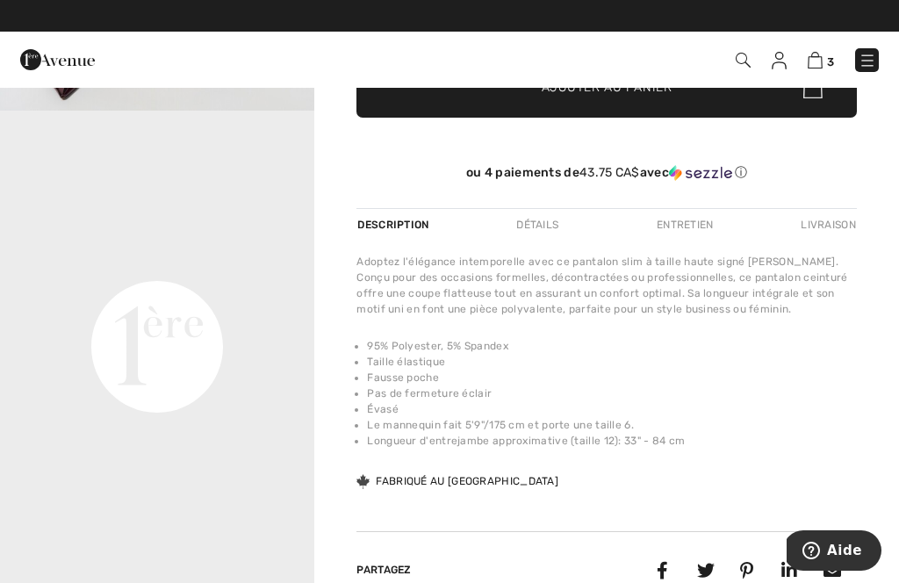
click at [177, 269] on video "Your browser does not support the video tag." at bounding box center [157, 190] width 314 height 157
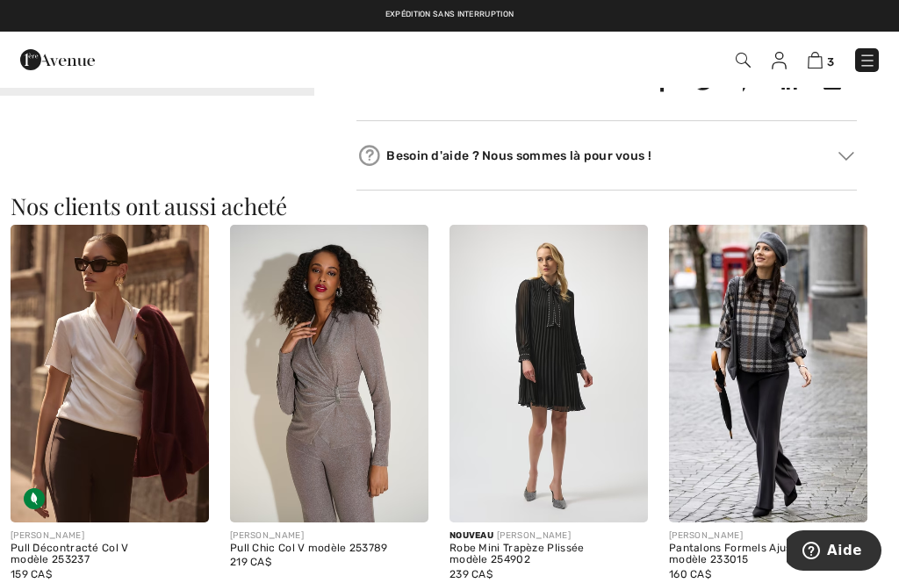
scroll to position [969, 0]
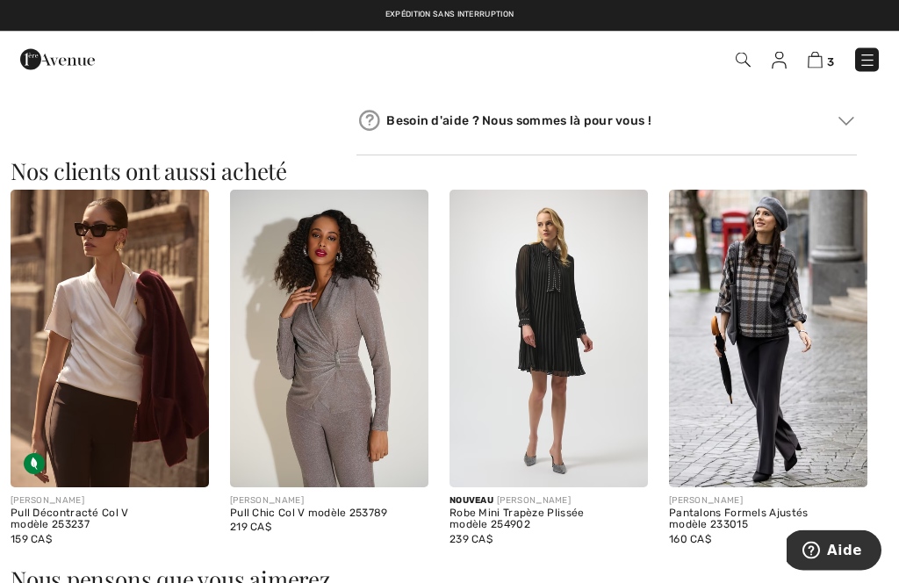
click at [116, 318] on img at bounding box center [110, 340] width 198 height 298
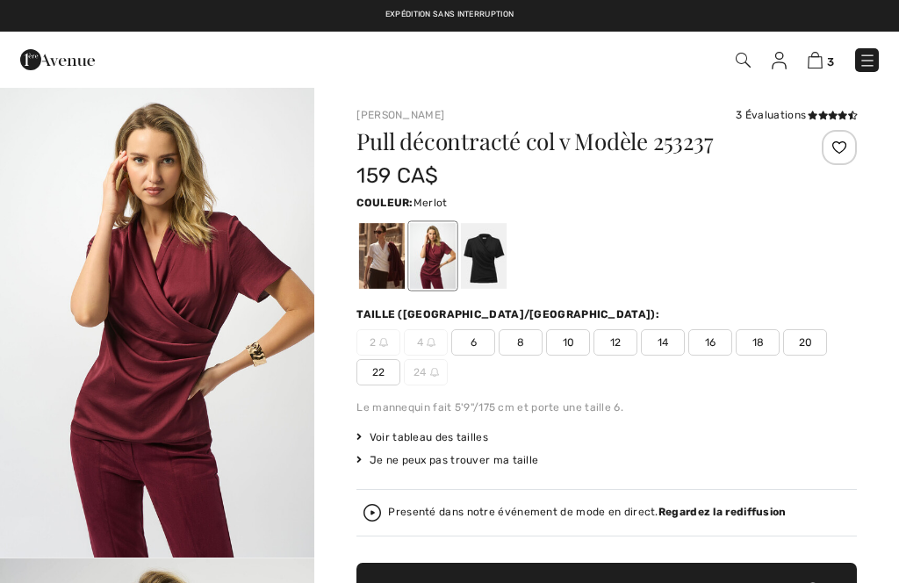
checkbox input "true"
click at [487, 248] on div at bounding box center [484, 256] width 46 height 66
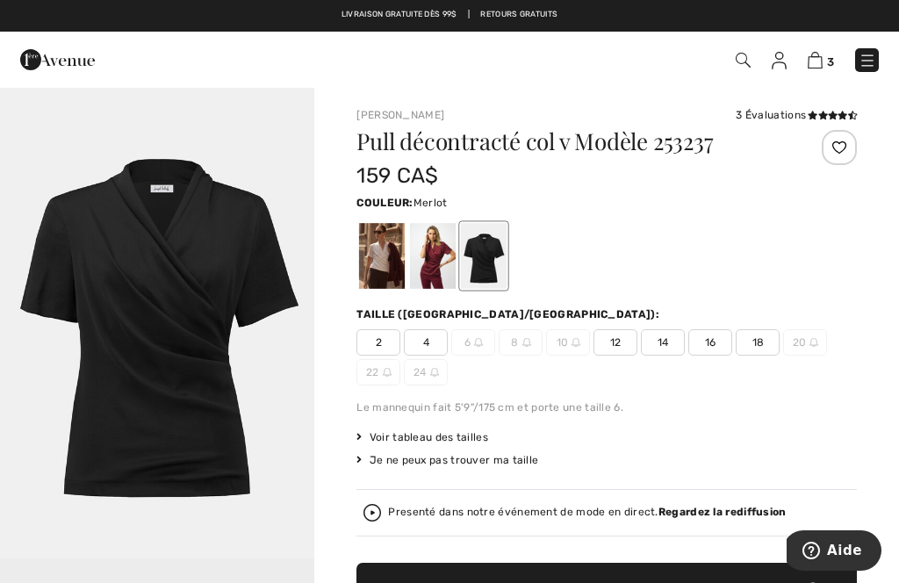
click at [437, 256] on div at bounding box center [433, 256] width 46 height 66
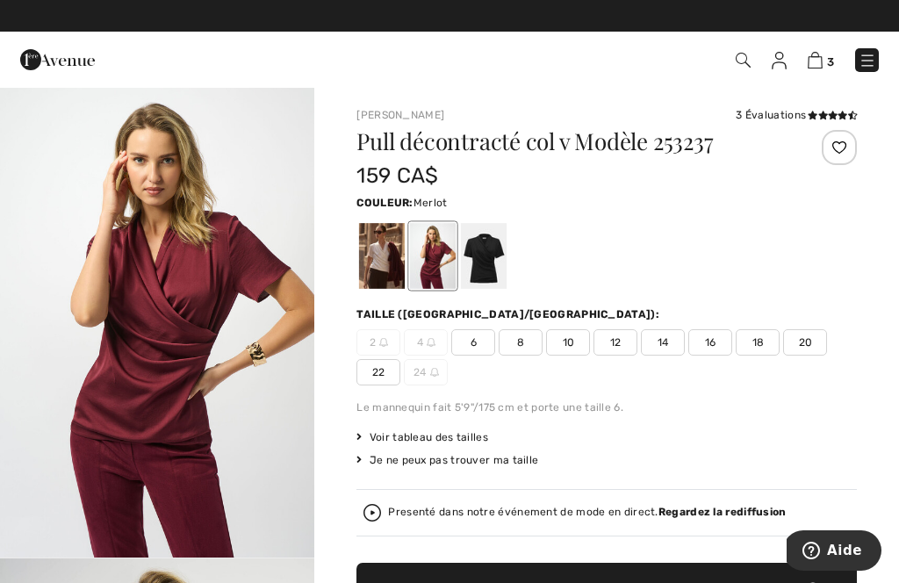
click at [386, 264] on div at bounding box center [382, 256] width 46 height 66
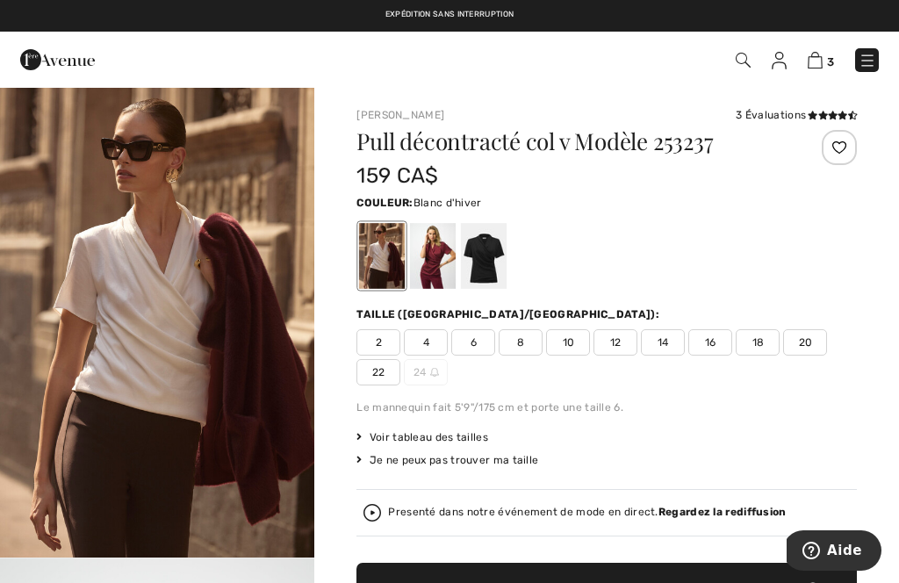
click at [766, 336] on span "18" at bounding box center [758, 342] width 44 height 26
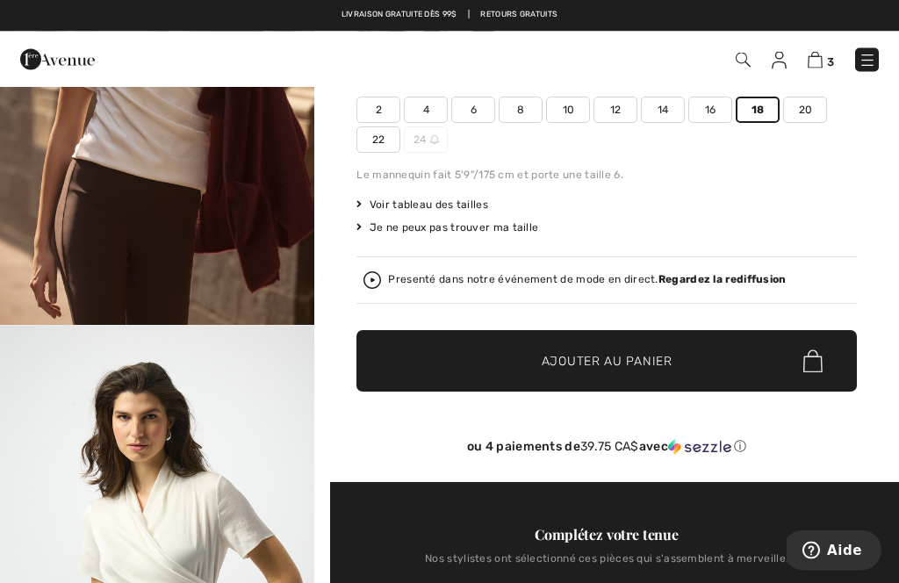
scroll to position [242, 0]
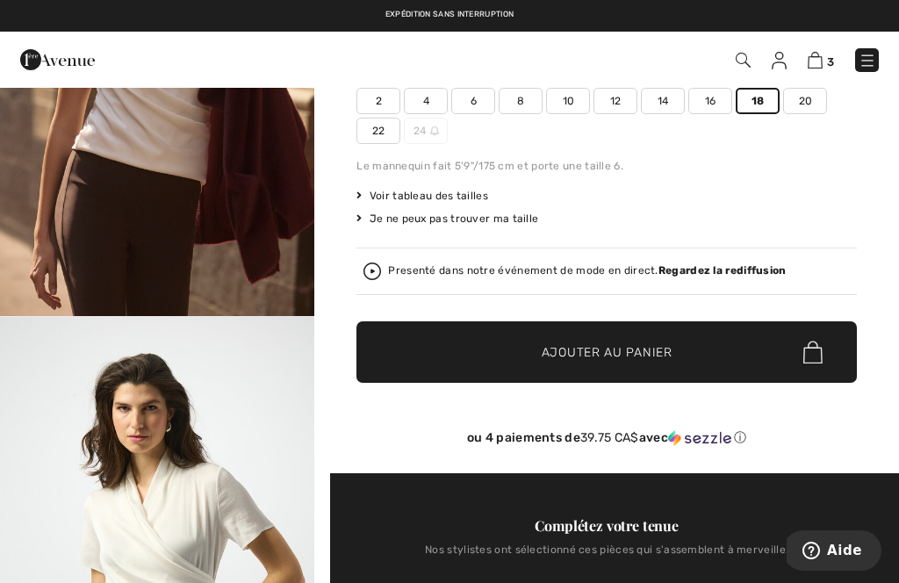
click at [603, 346] on span "Ajouter au panier" at bounding box center [607, 352] width 131 height 18
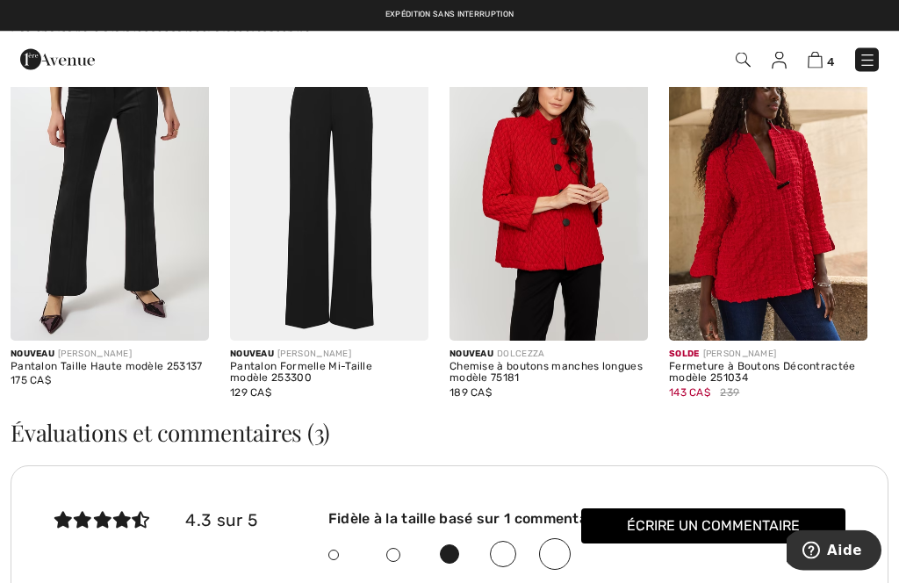
scroll to position [2551, 0]
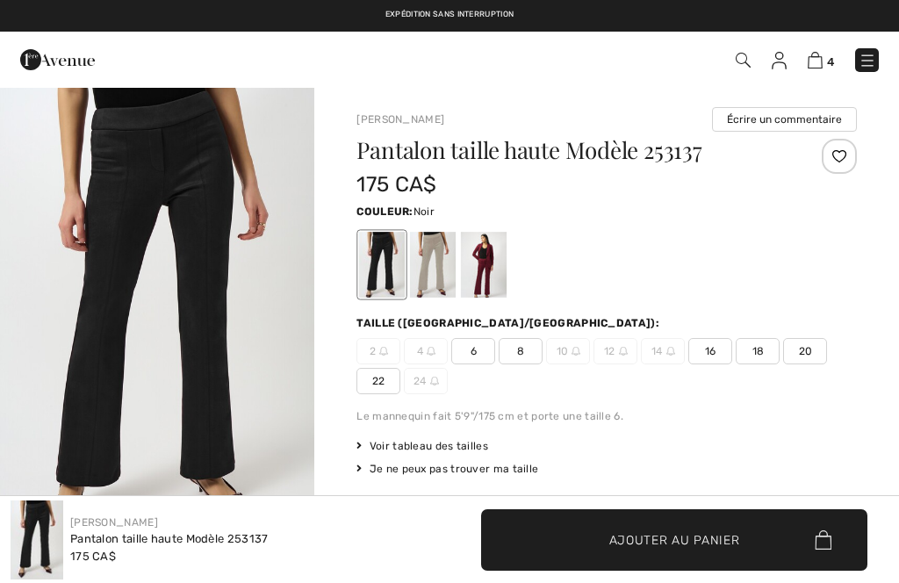
scroll to position [1021, 0]
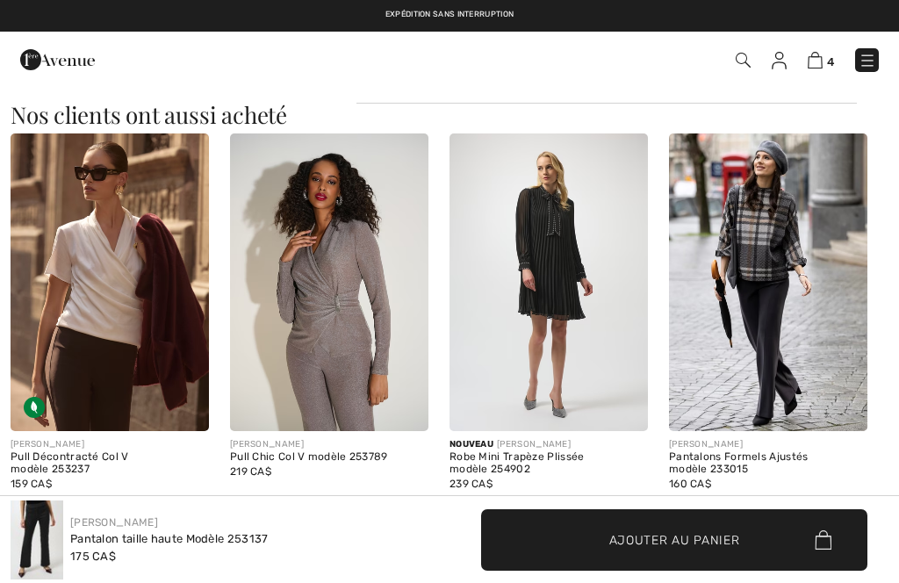
checkbox input "true"
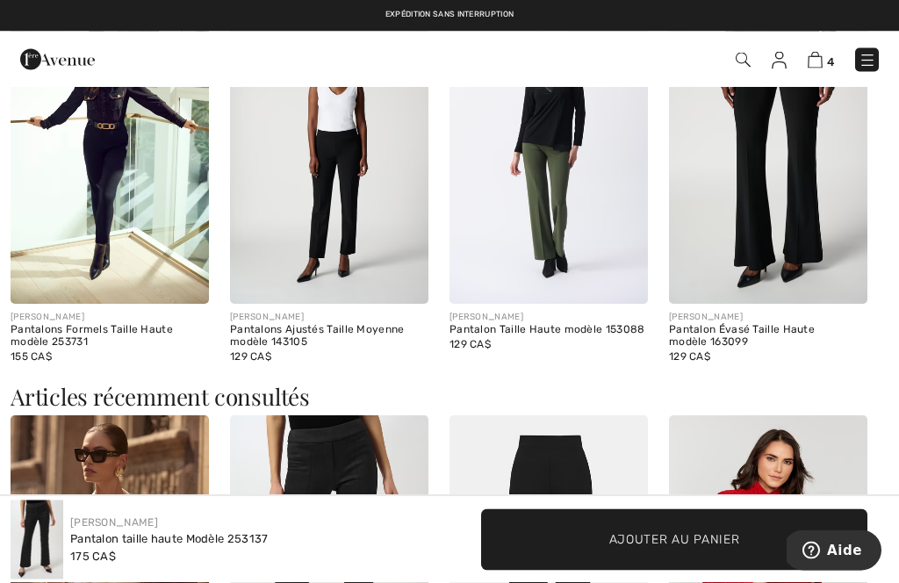
scroll to position [1517, 0]
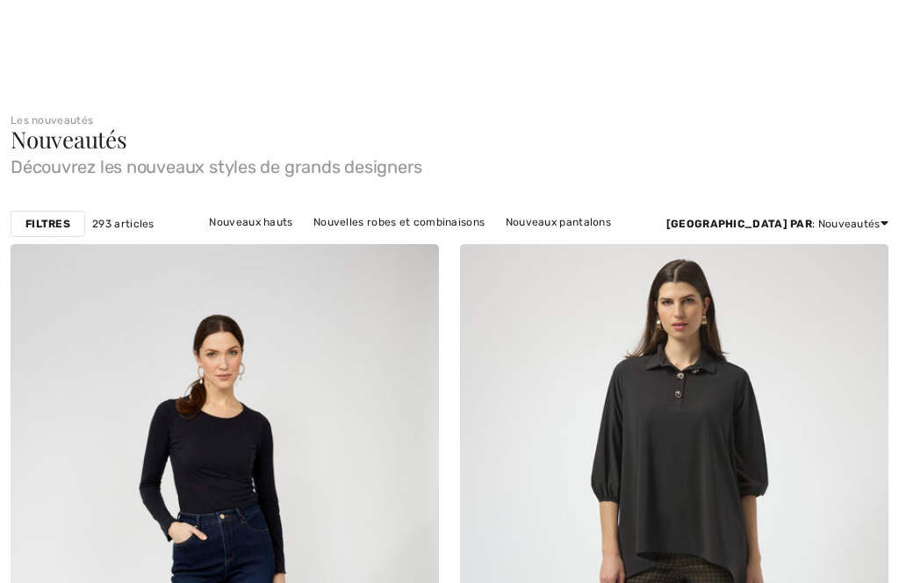
checkbox input "true"
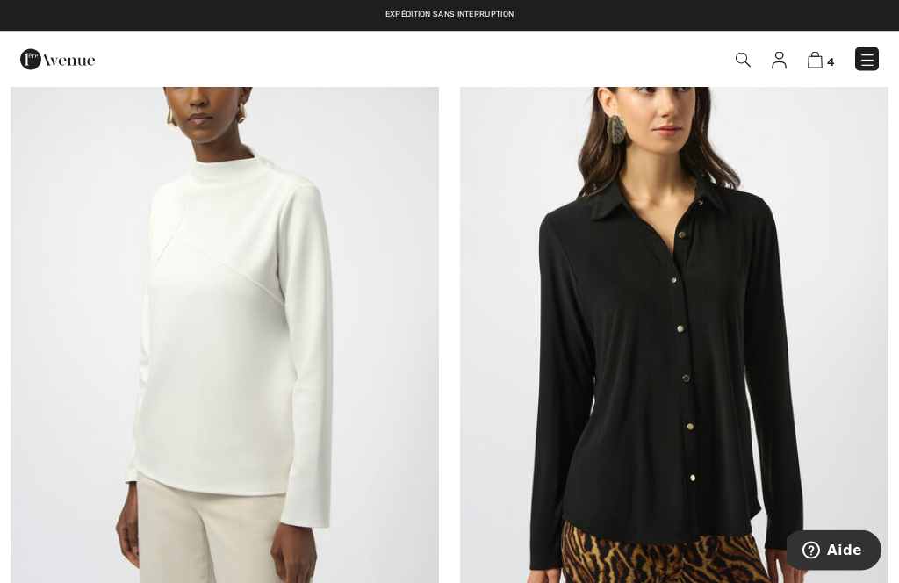
scroll to position [3915, 0]
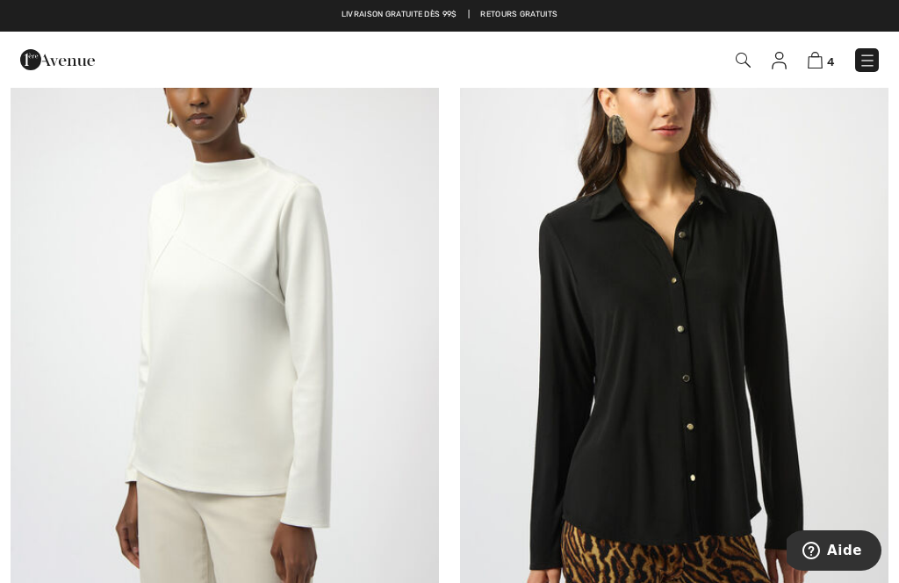
click at [256, 317] on img at bounding box center [225, 326] width 429 height 643
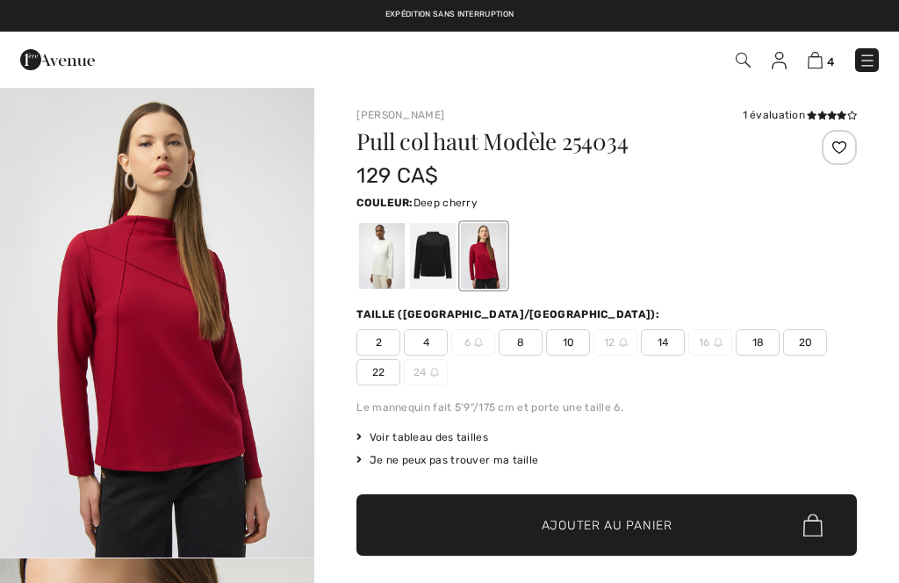
checkbox input "true"
click at [494, 261] on div at bounding box center [484, 256] width 46 height 66
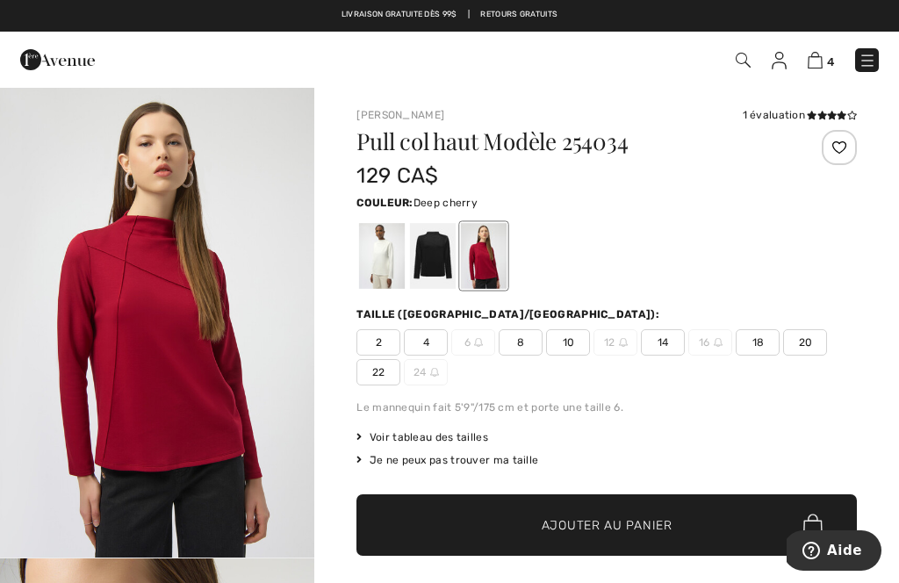
click at [486, 257] on div at bounding box center [484, 256] width 46 height 66
click at [488, 252] on div at bounding box center [484, 256] width 46 height 66
click at [486, 262] on div at bounding box center [484, 256] width 46 height 66
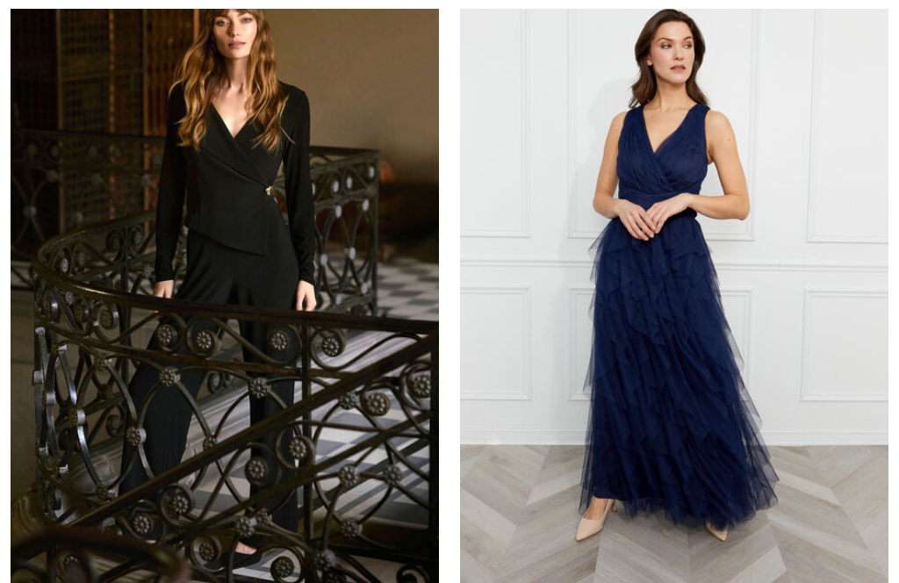
checkbox input "true"
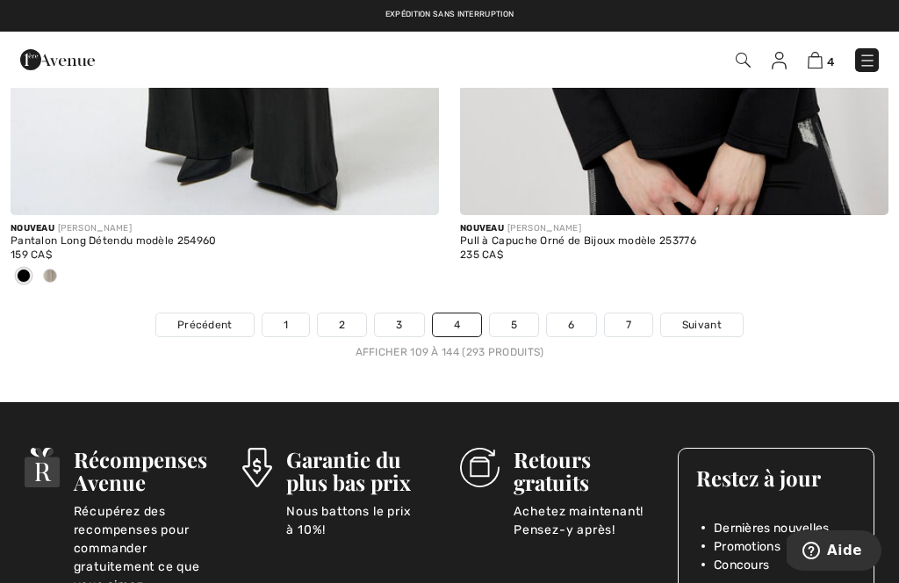
scroll to position [13430, 0]
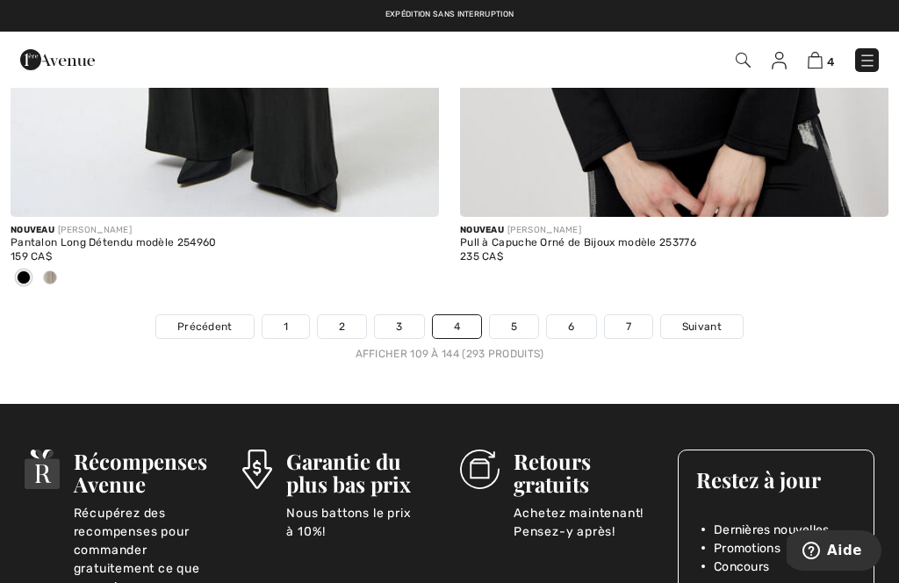
click at [518, 315] on link "5" at bounding box center [514, 326] width 48 height 23
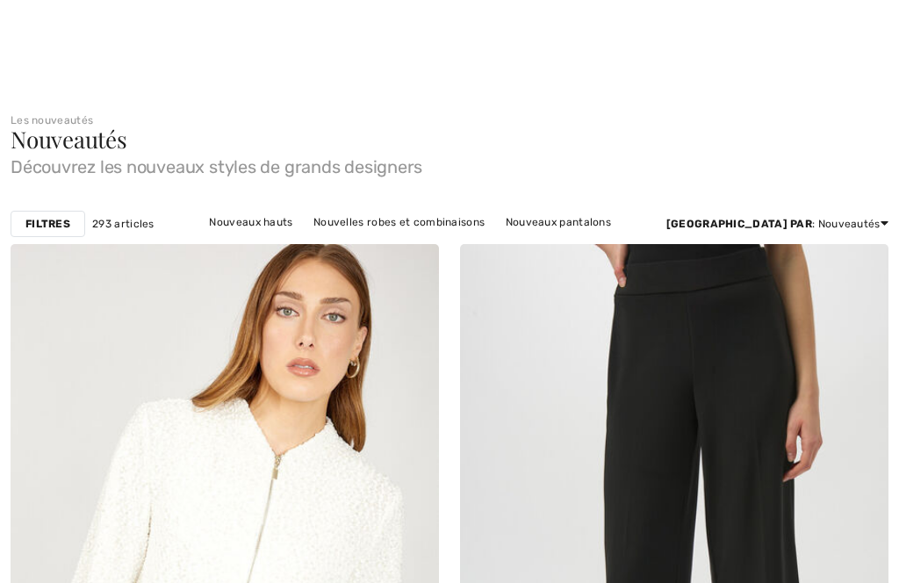
checkbox input "true"
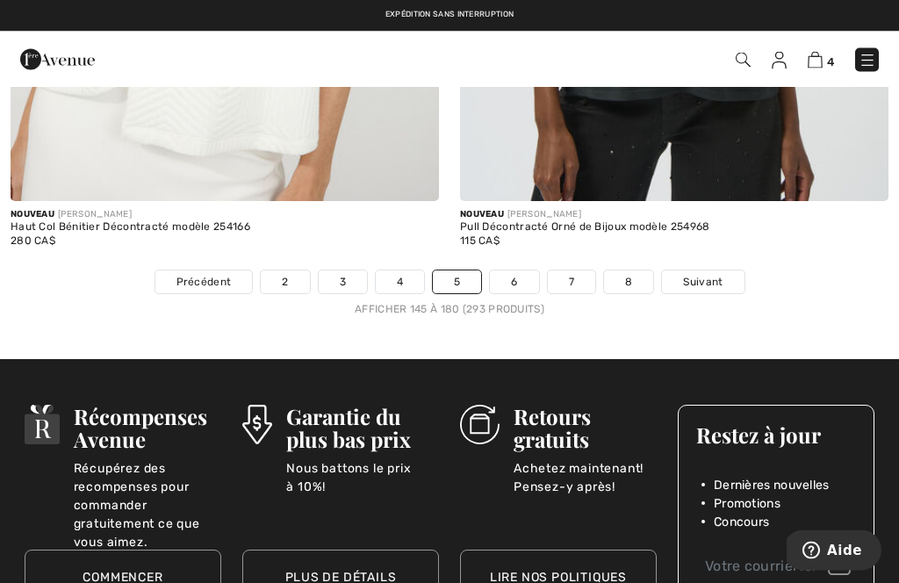
scroll to position [13292, 0]
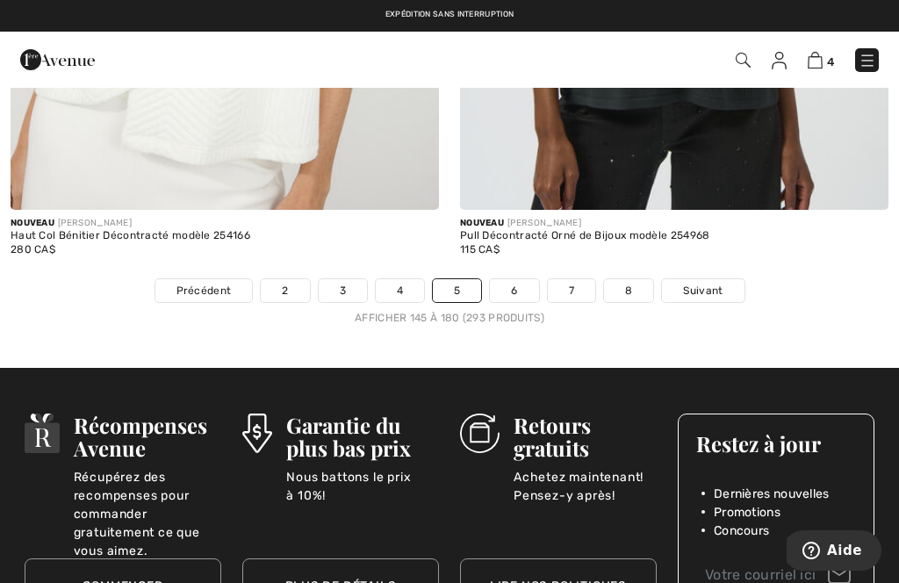
click at [514, 279] on link "6" at bounding box center [514, 290] width 48 height 23
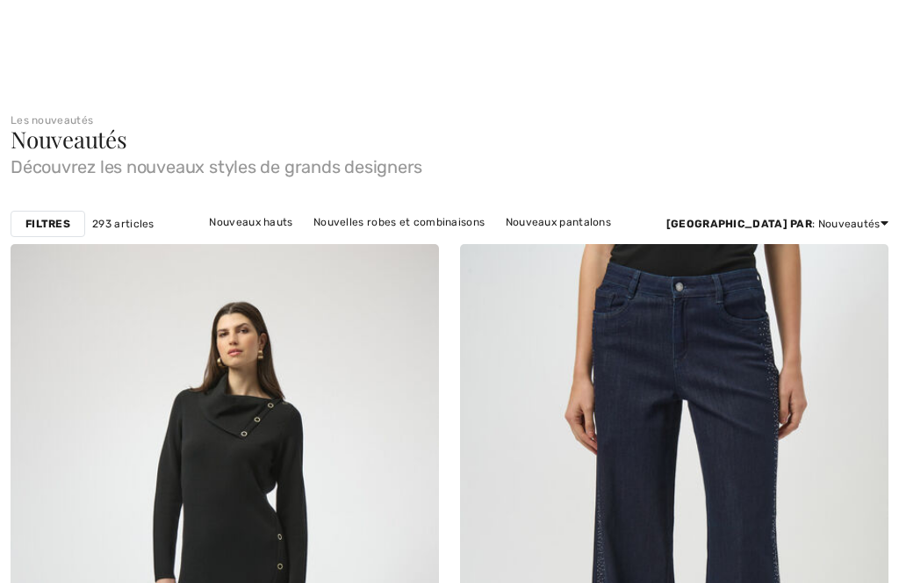
scroll to position [755, 0]
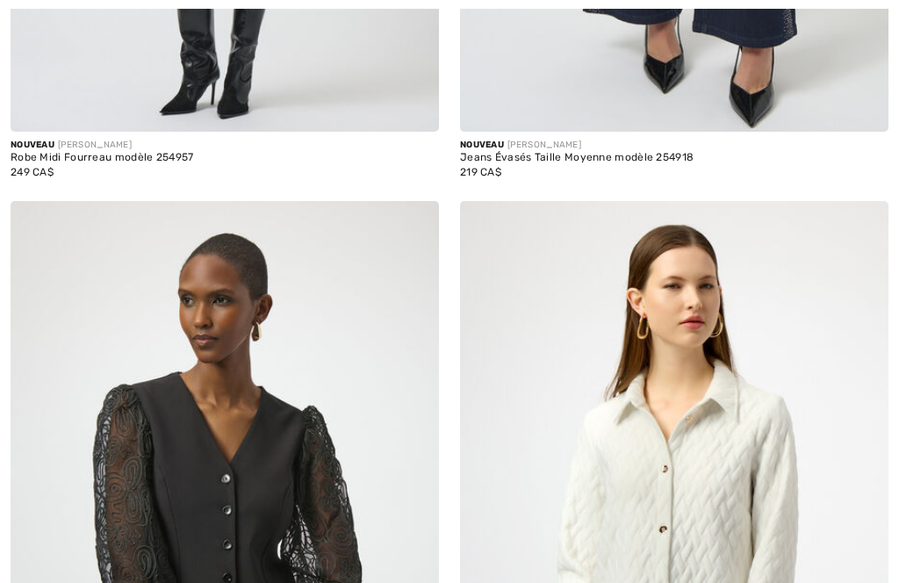
checkbox input "true"
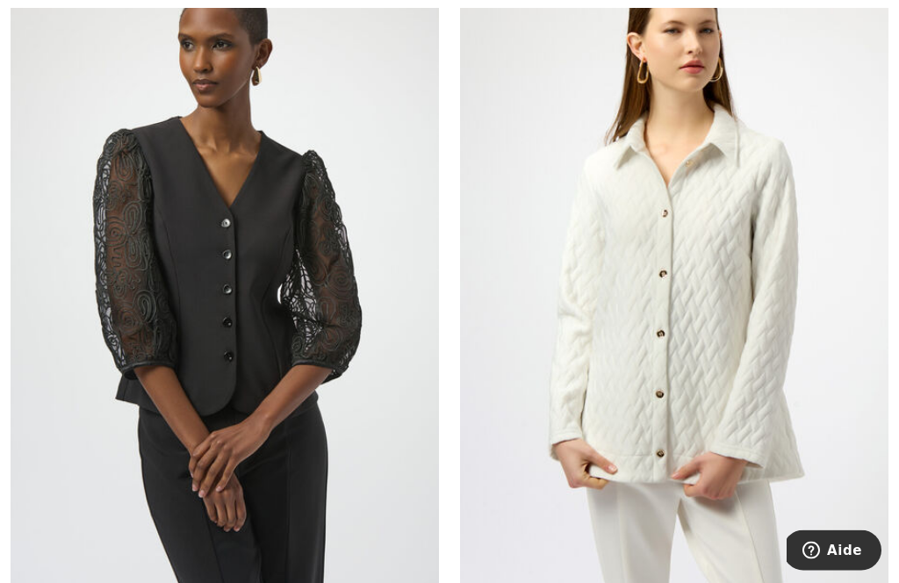
scroll to position [1011, 0]
click at [674, 328] on img at bounding box center [674, 267] width 429 height 643
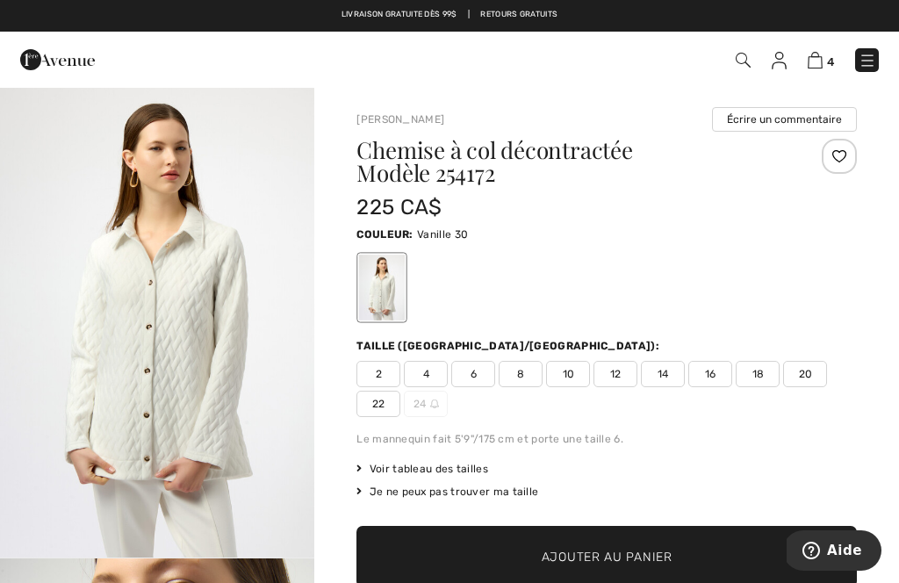
click at [187, 314] on img "1 / 5" at bounding box center [157, 322] width 314 height 472
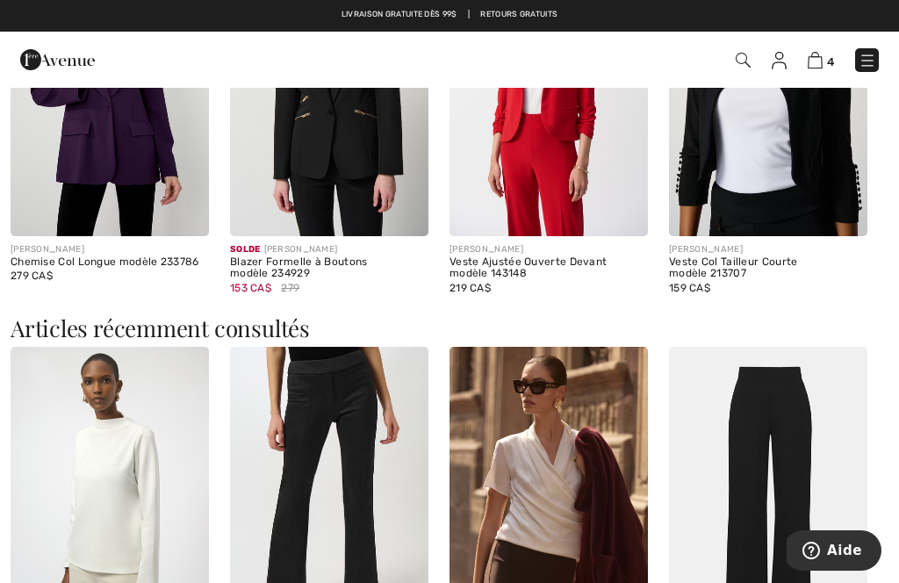
scroll to position [1648, 0]
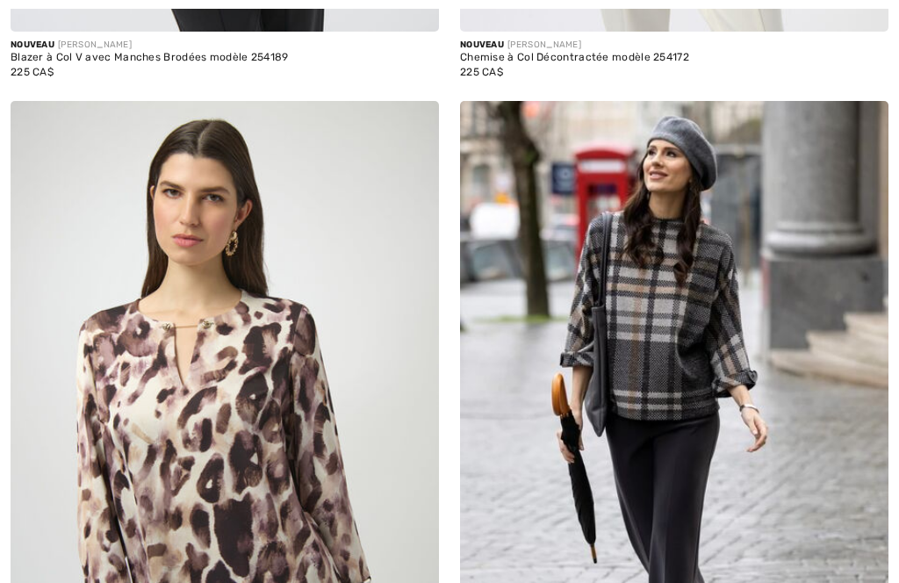
checkbox input "true"
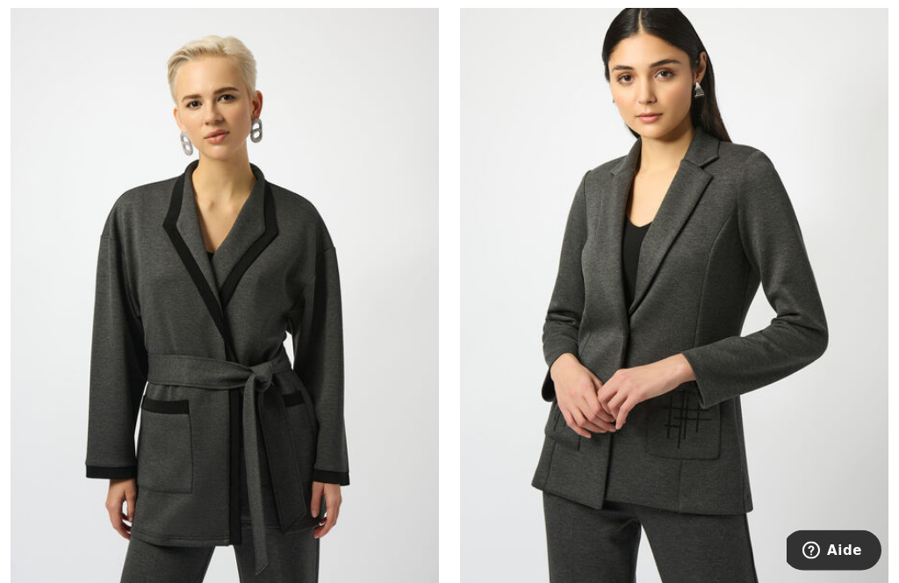
scroll to position [3163, 0]
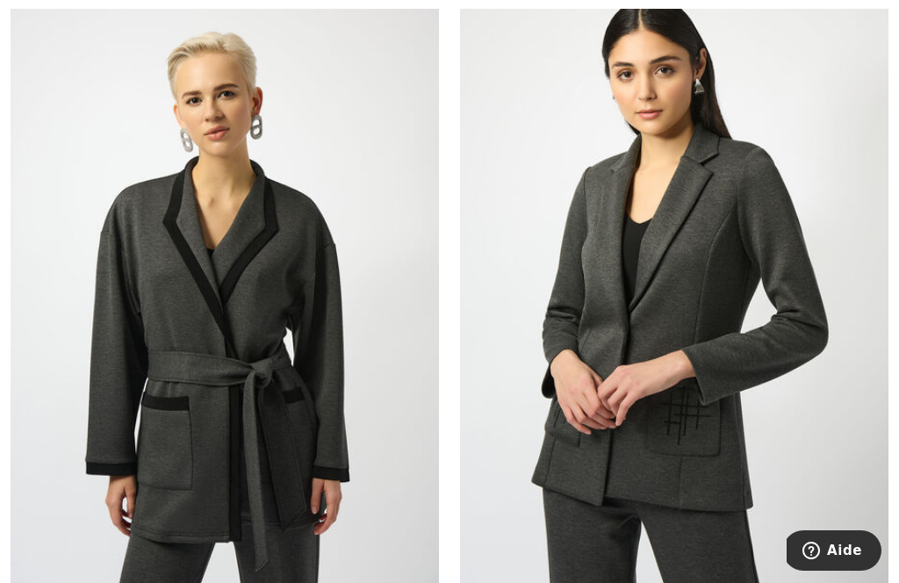
click at [290, 411] on img at bounding box center [225, 280] width 429 height 643
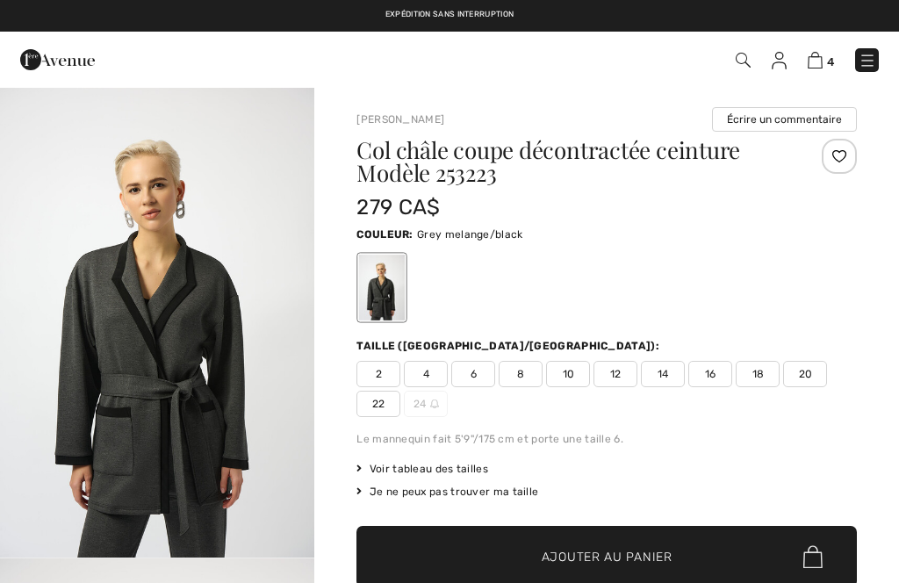
checkbox input "true"
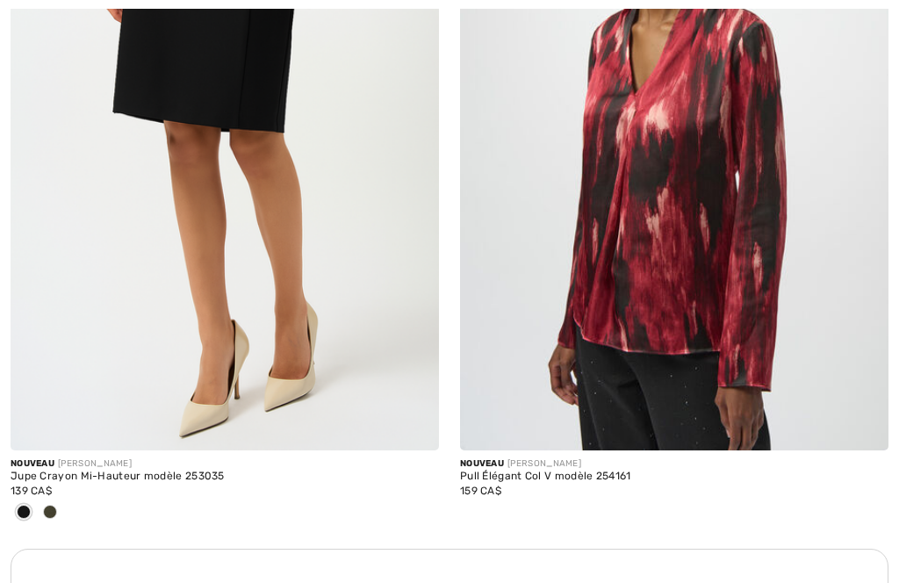
checkbox input "true"
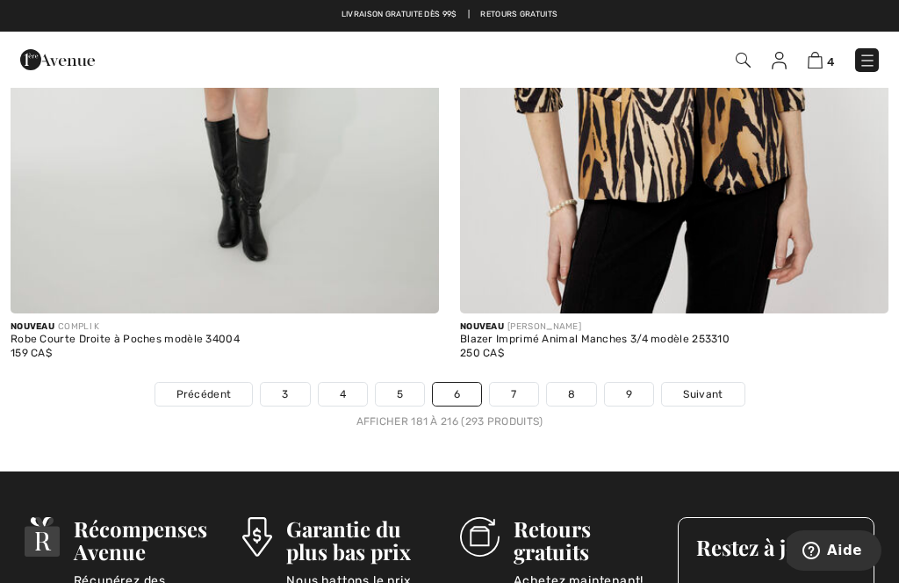
scroll to position [13159, 0]
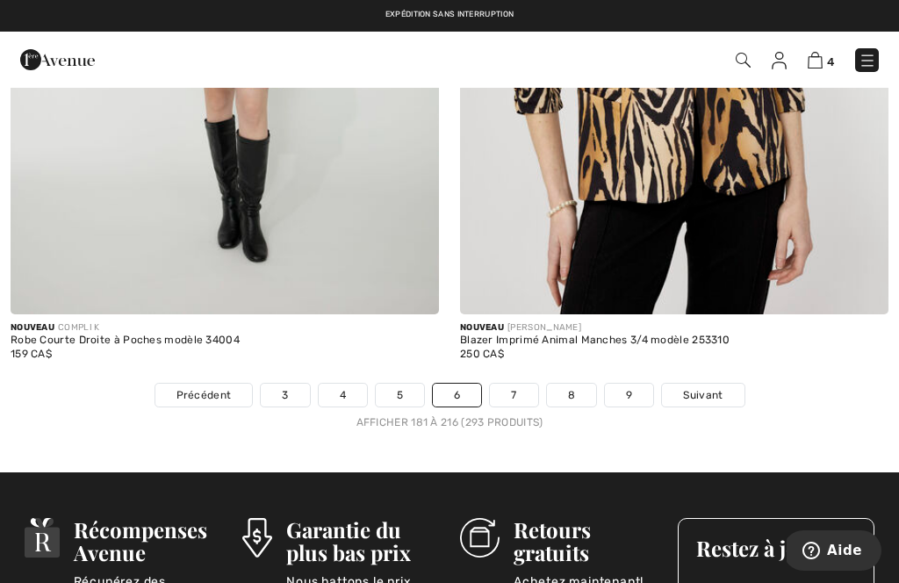
click at [516, 384] on link "7" at bounding box center [513, 395] width 47 height 23
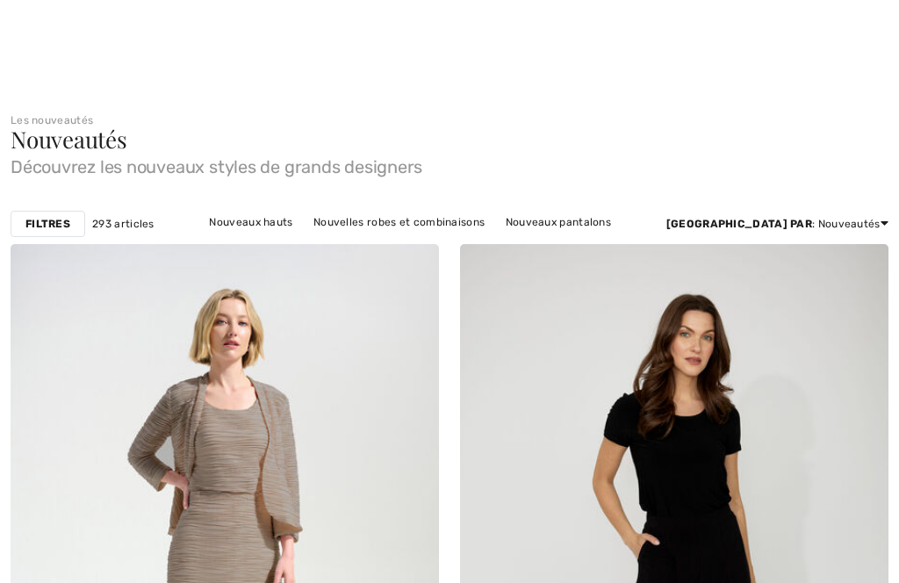
checkbox input "true"
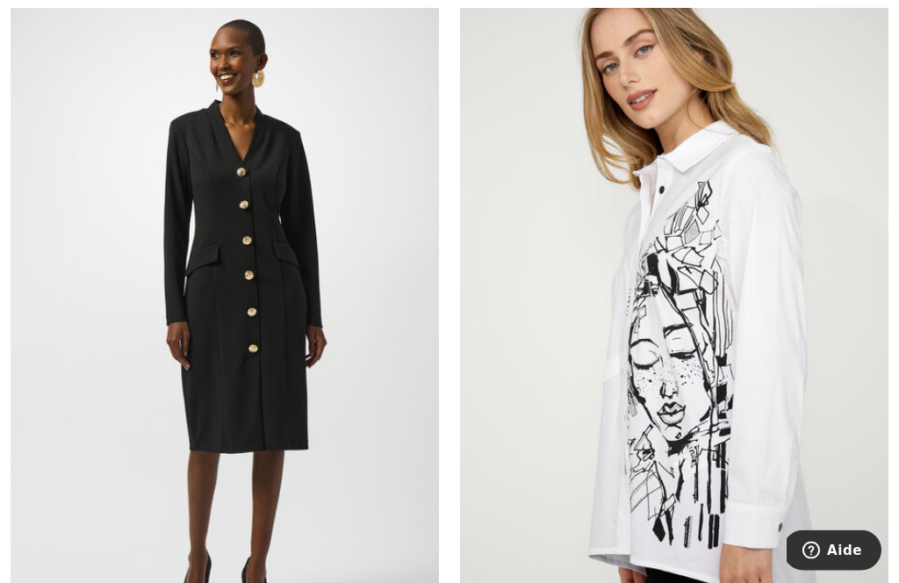
scroll to position [6113, 0]
click at [702, 349] on img at bounding box center [674, 322] width 429 height 643
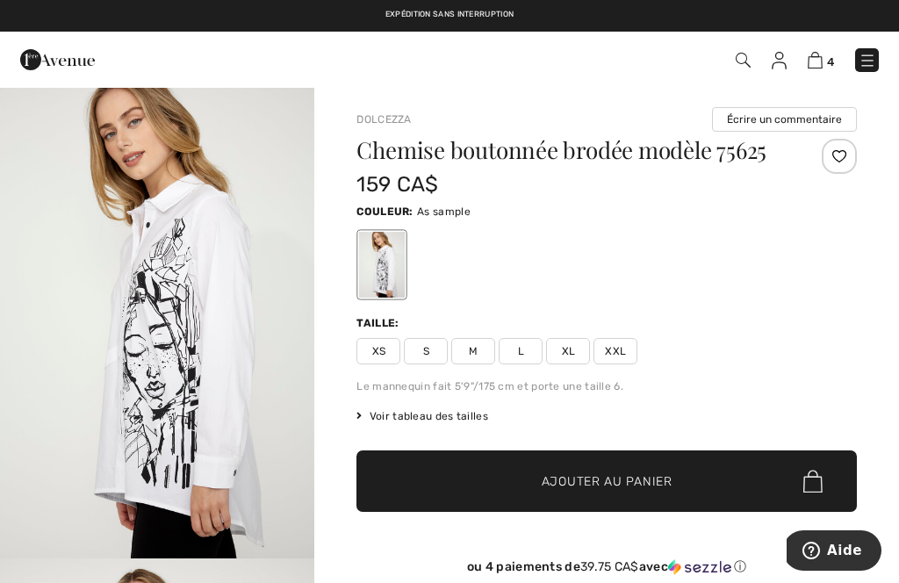
click at [574, 345] on span "XL" at bounding box center [568, 351] width 44 height 26
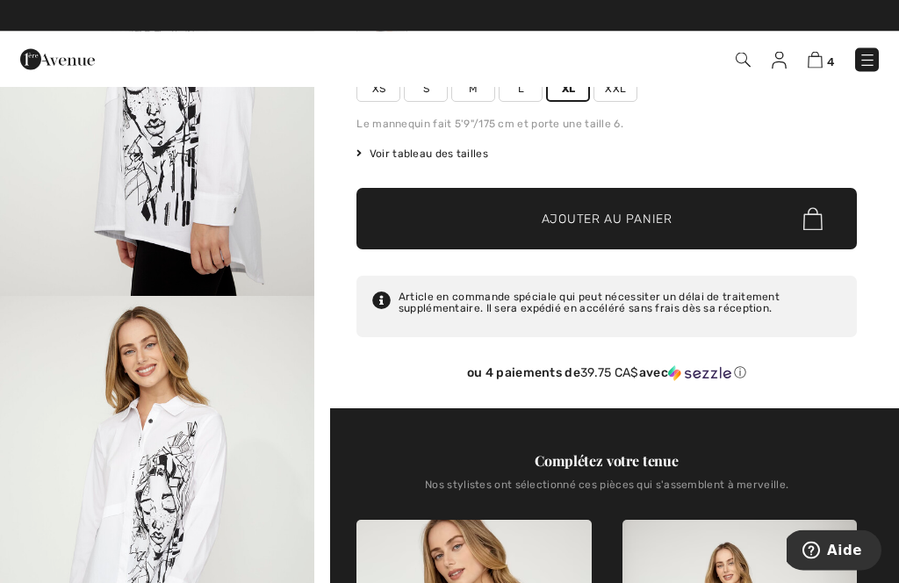
scroll to position [260, 0]
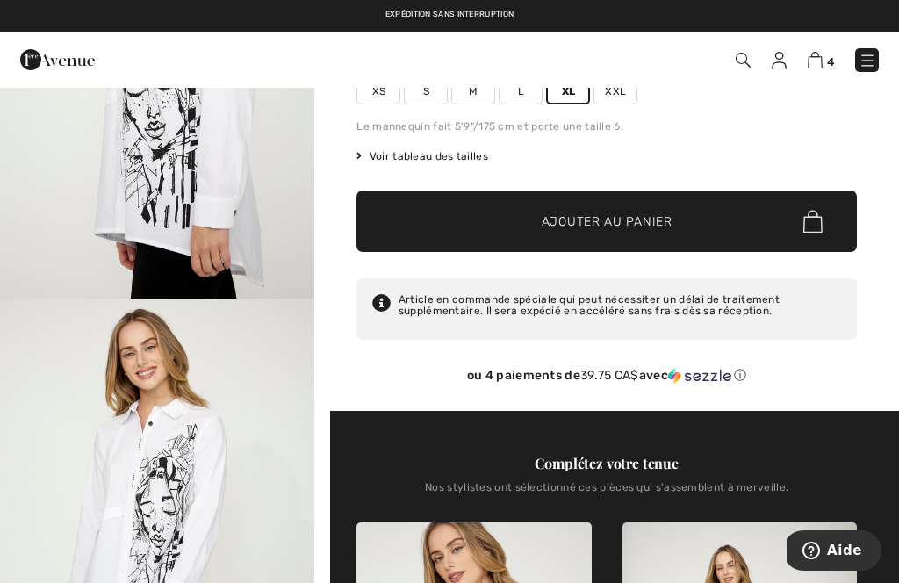
click at [617, 227] on span "Ajouter au panier" at bounding box center [607, 222] width 131 height 18
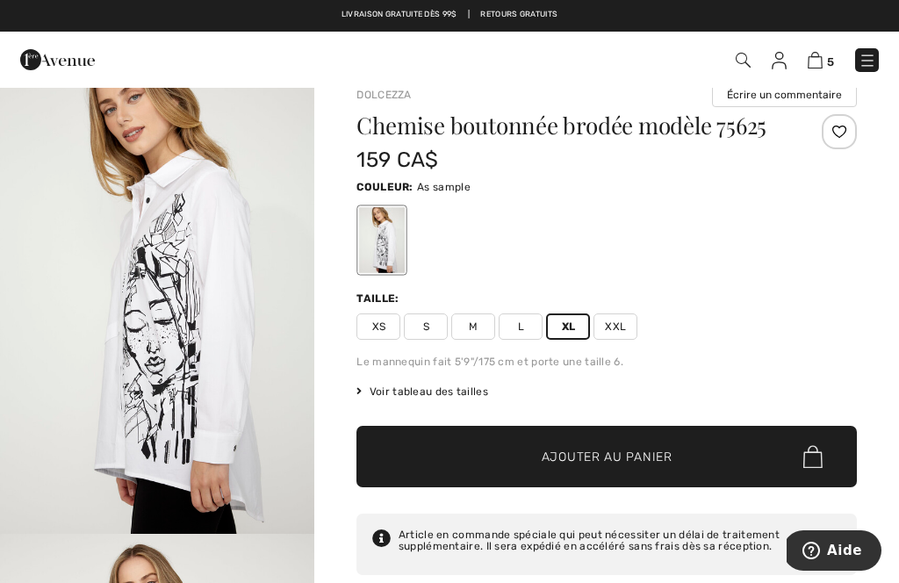
scroll to position [22, 0]
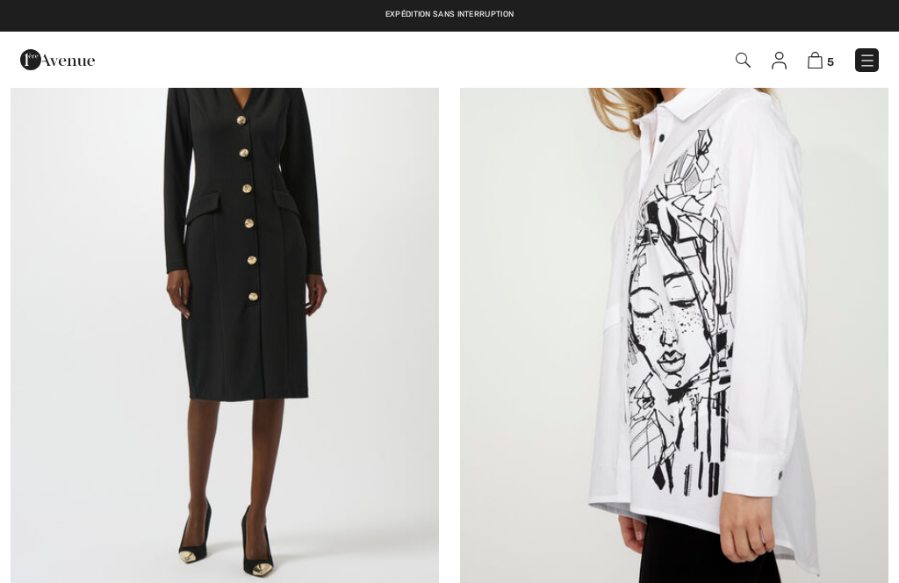
checkbox input "true"
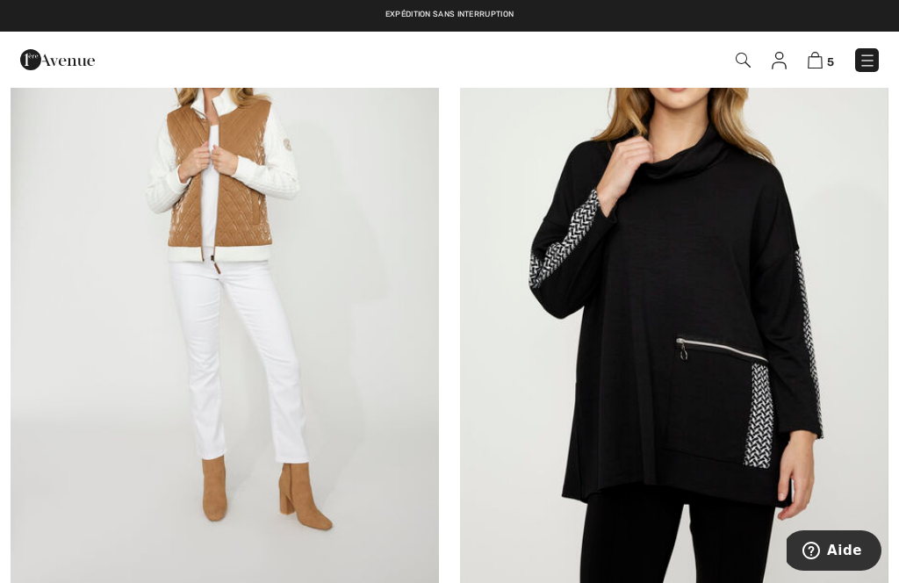
scroll to position [6873, 0]
click at [698, 302] on img at bounding box center [674, 274] width 429 height 643
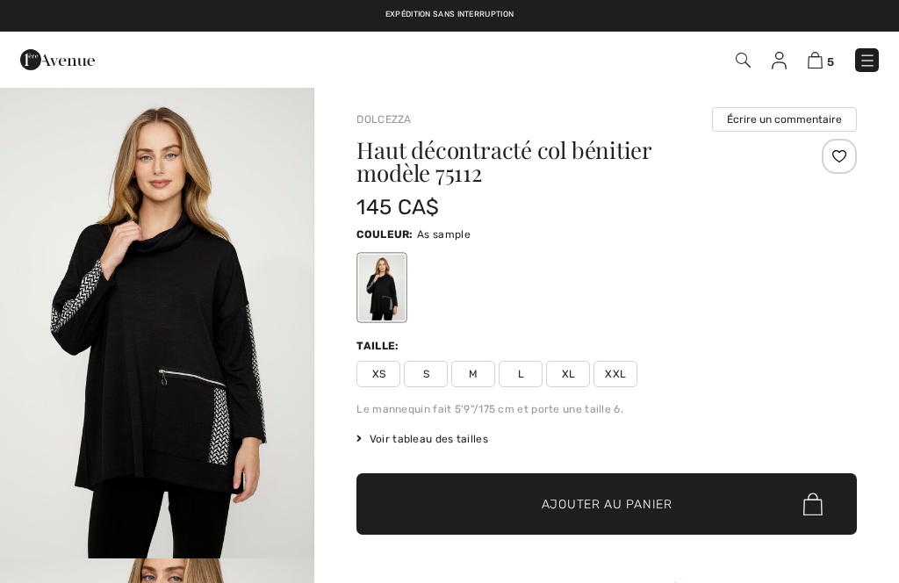
checkbox input "true"
click at [168, 359] on img "1 / 5" at bounding box center [157, 322] width 314 height 473
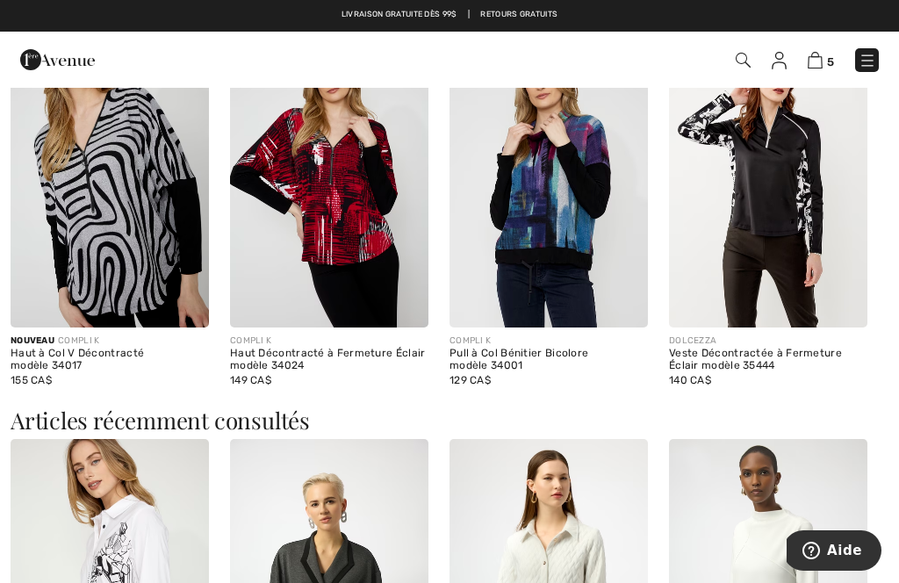
scroll to position [1967, 0]
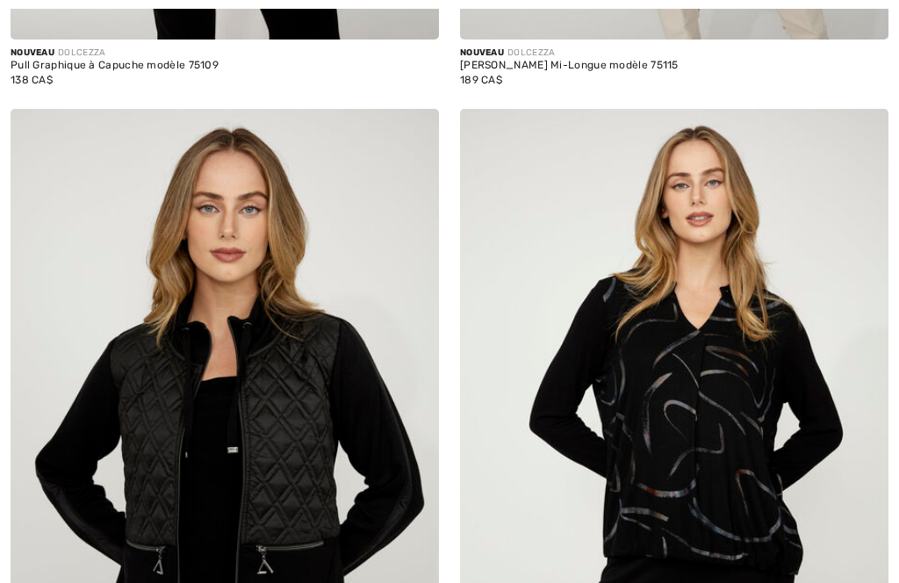
checkbox input "true"
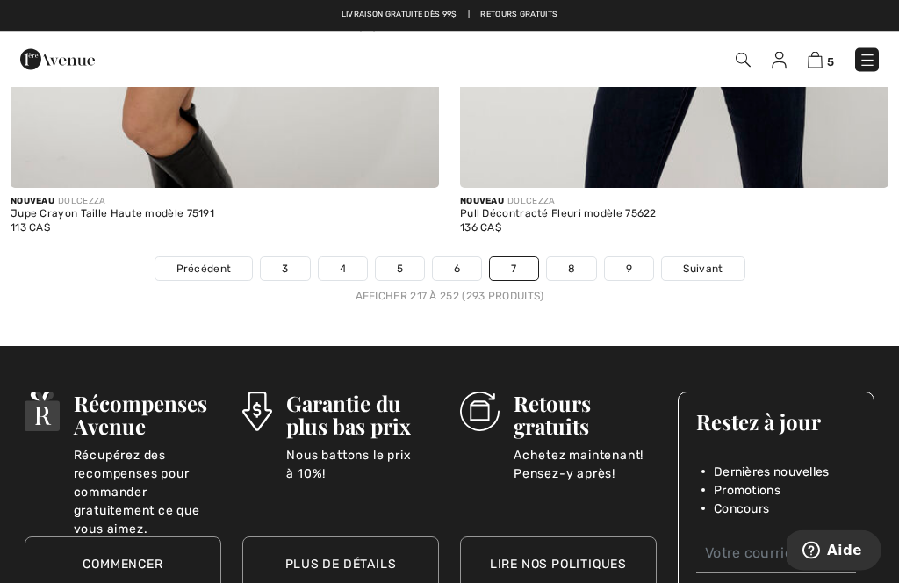
scroll to position [13158, 0]
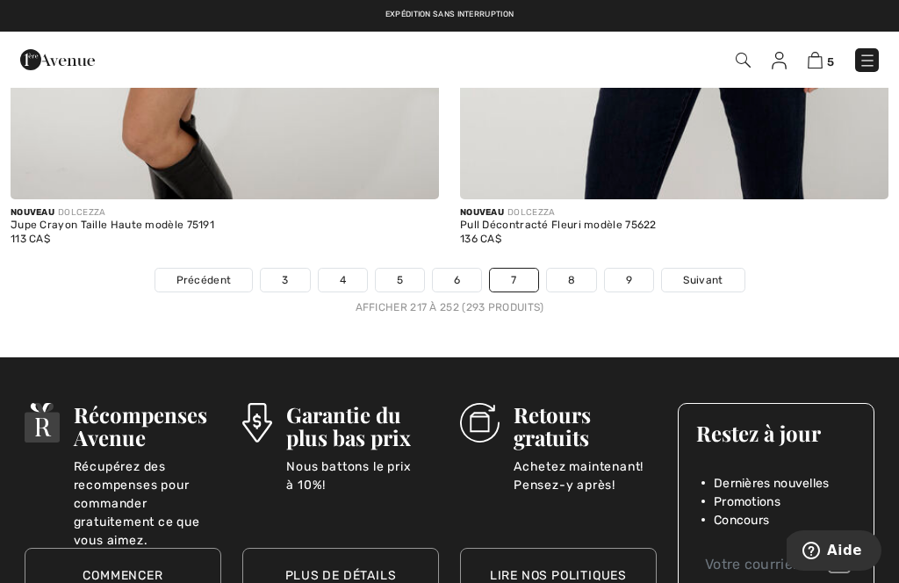
click at [576, 269] on link "8" at bounding box center [571, 280] width 49 height 23
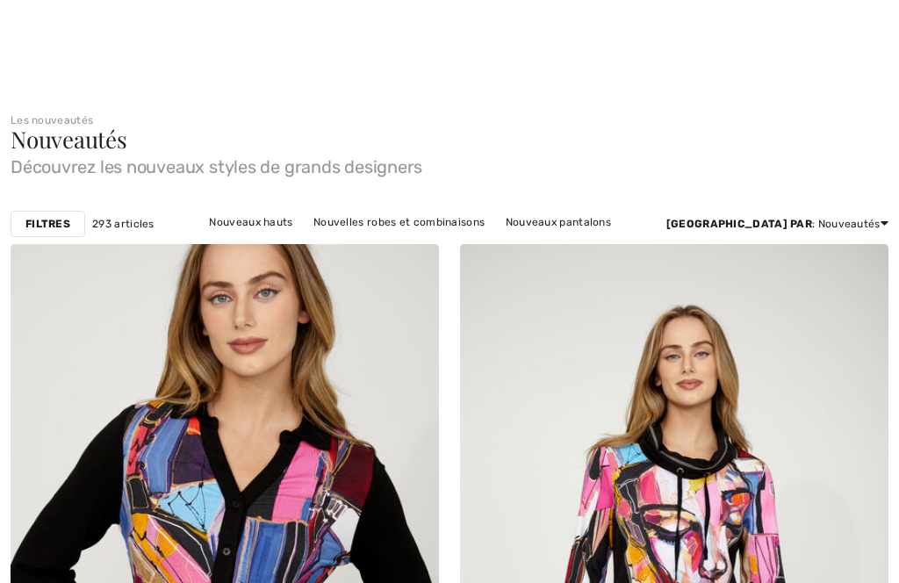
checkbox input "true"
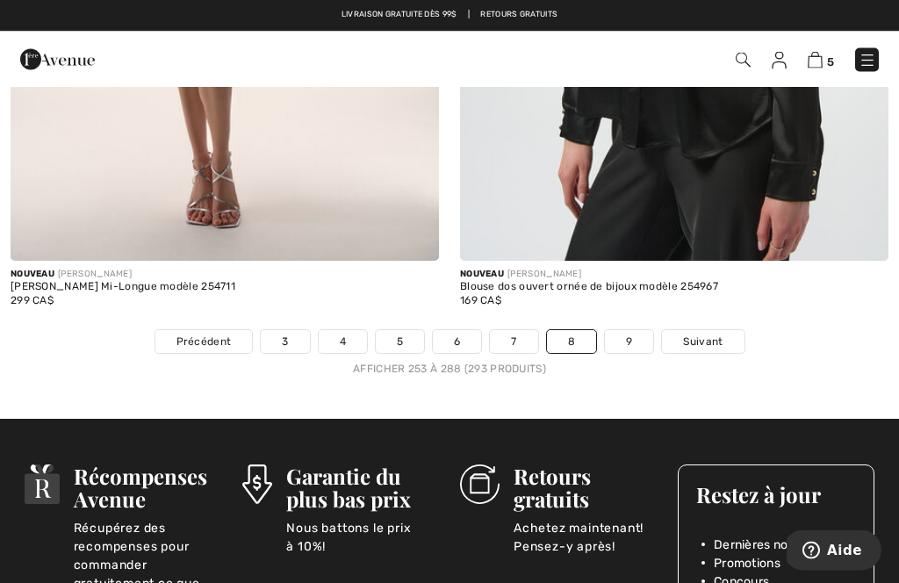
scroll to position [13154, 0]
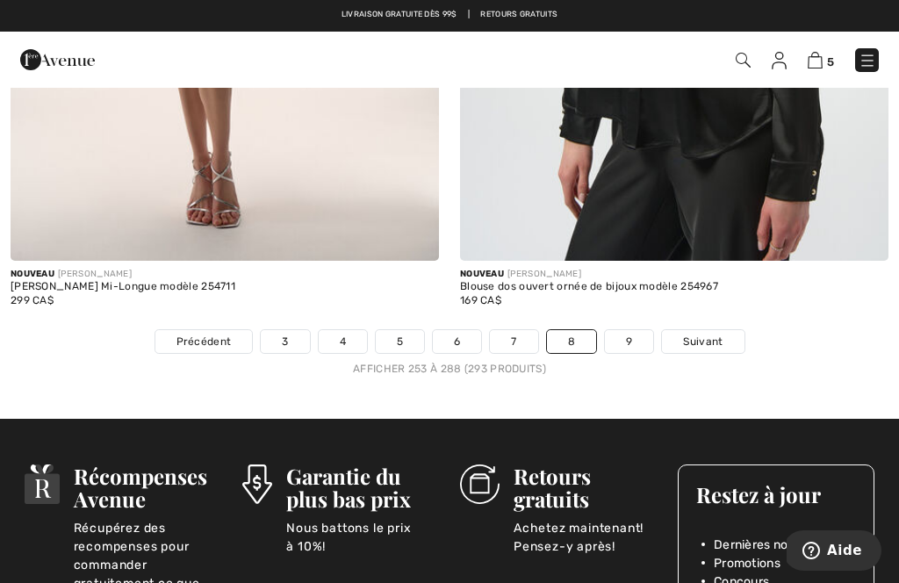
click at [634, 330] on link "9" at bounding box center [629, 341] width 48 height 23
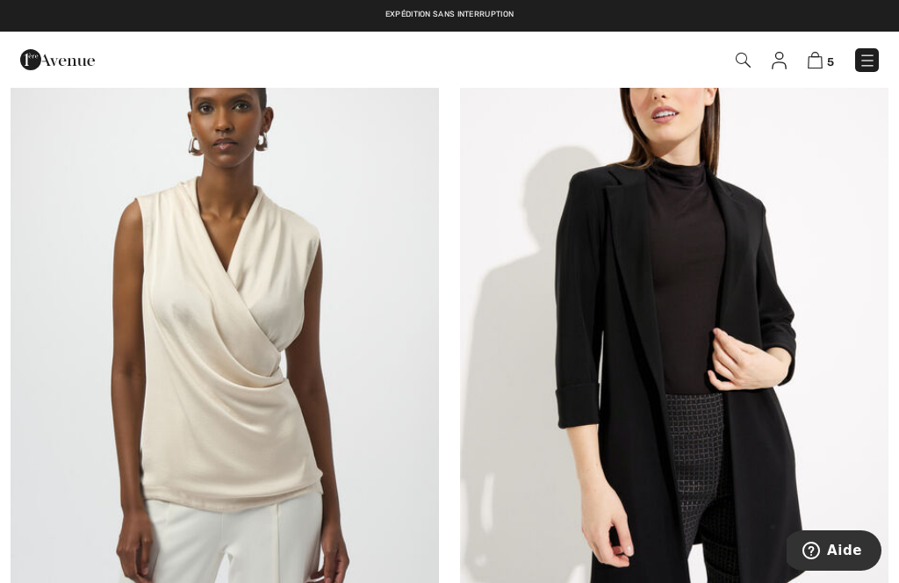
scroll to position [958, 0]
click at [271, 290] on img at bounding box center [225, 319] width 429 height 643
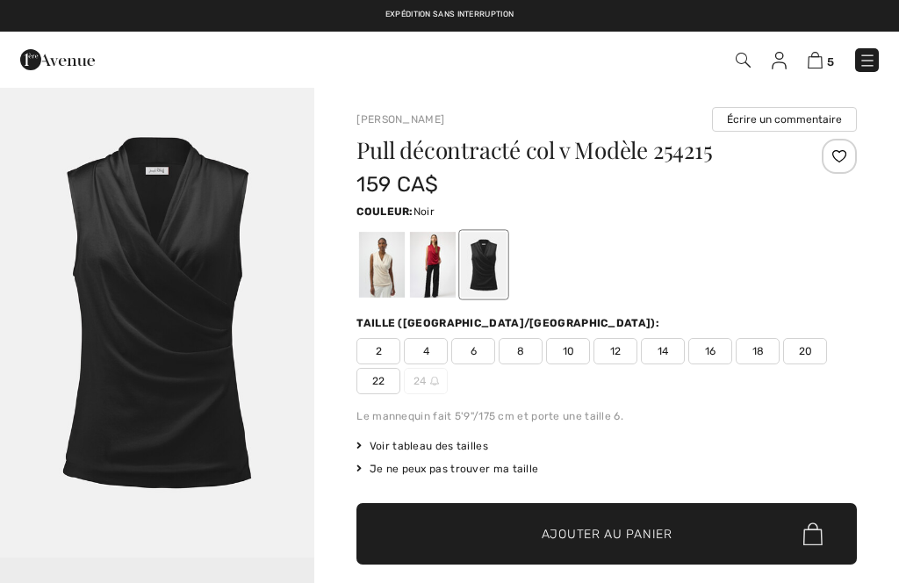
checkbox input "true"
click at [768, 337] on div "Taille ([GEOGRAPHIC_DATA]/[GEOGRAPHIC_DATA]): 2 4 6 8 10 12 14 16 18 20 22 24" at bounding box center [607, 354] width 501 height 79
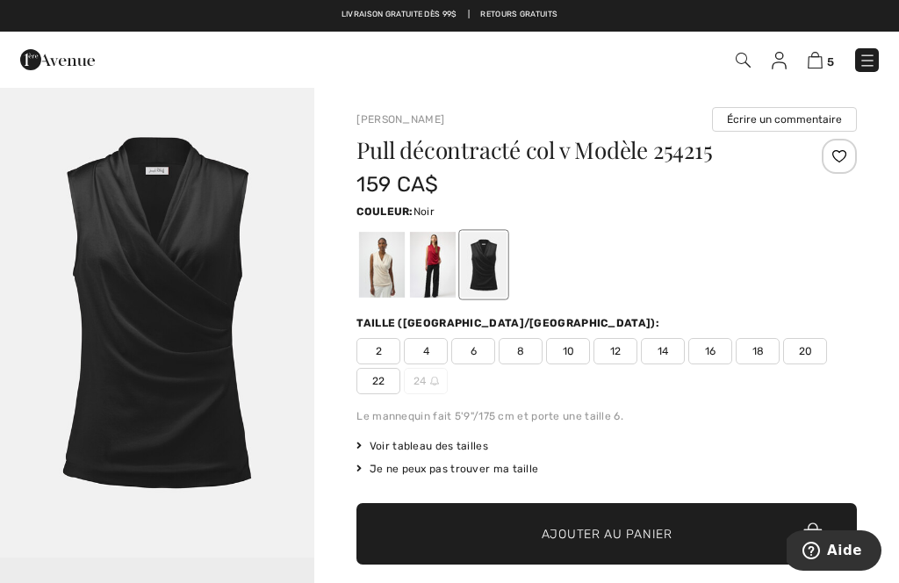
click at [387, 260] on div at bounding box center [382, 265] width 46 height 66
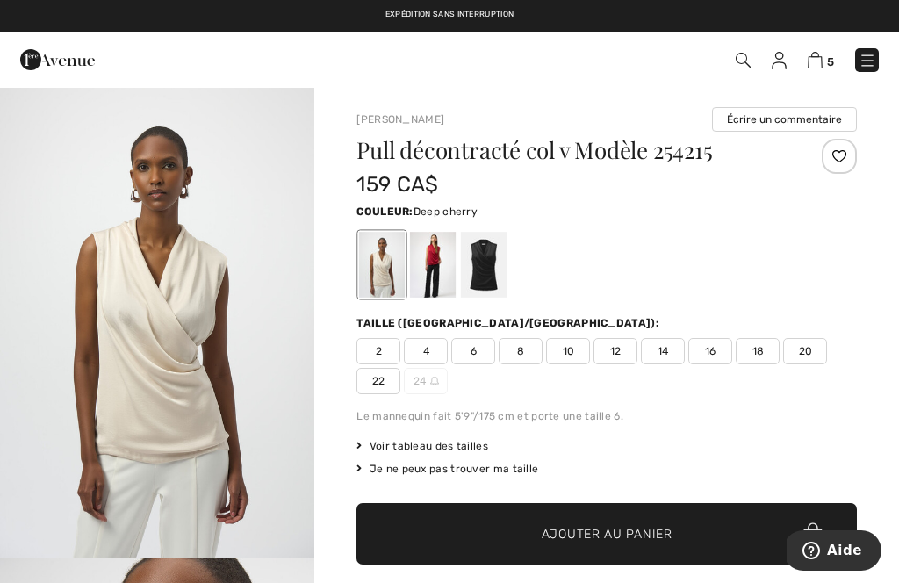
click at [439, 259] on div at bounding box center [433, 265] width 46 height 66
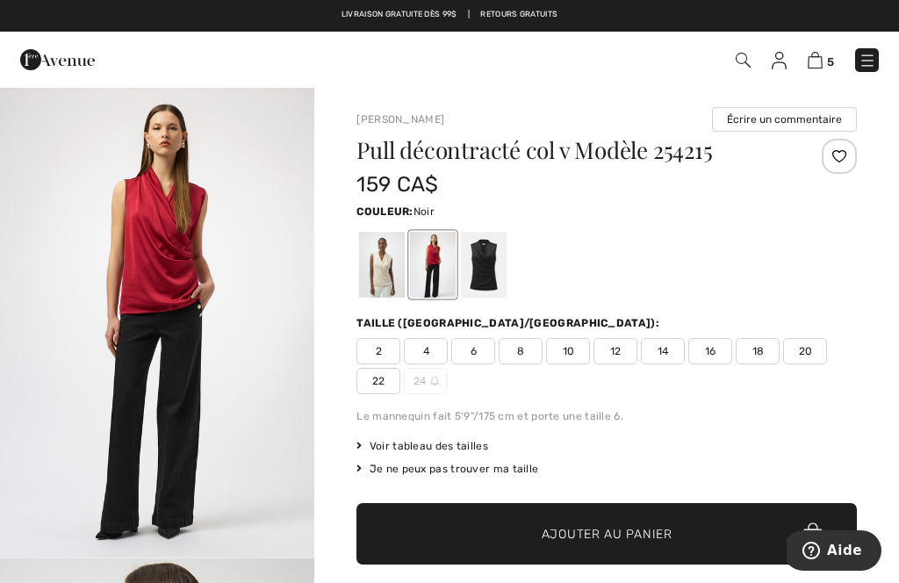
click at [490, 254] on div at bounding box center [484, 265] width 46 height 66
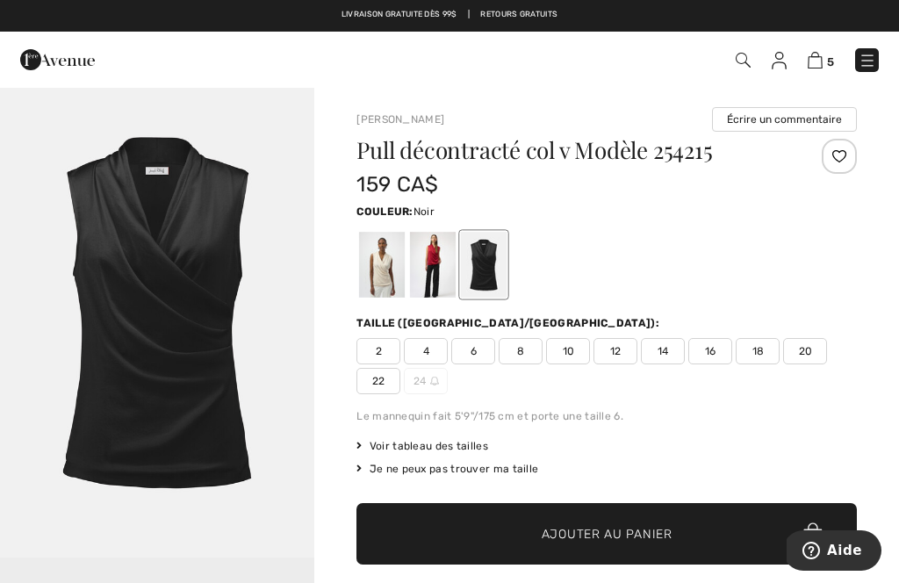
click at [167, 288] on img "1 / 1" at bounding box center [157, 322] width 314 height 472
click at [496, 261] on div at bounding box center [484, 265] width 46 height 66
click at [761, 342] on span "18" at bounding box center [758, 351] width 44 height 26
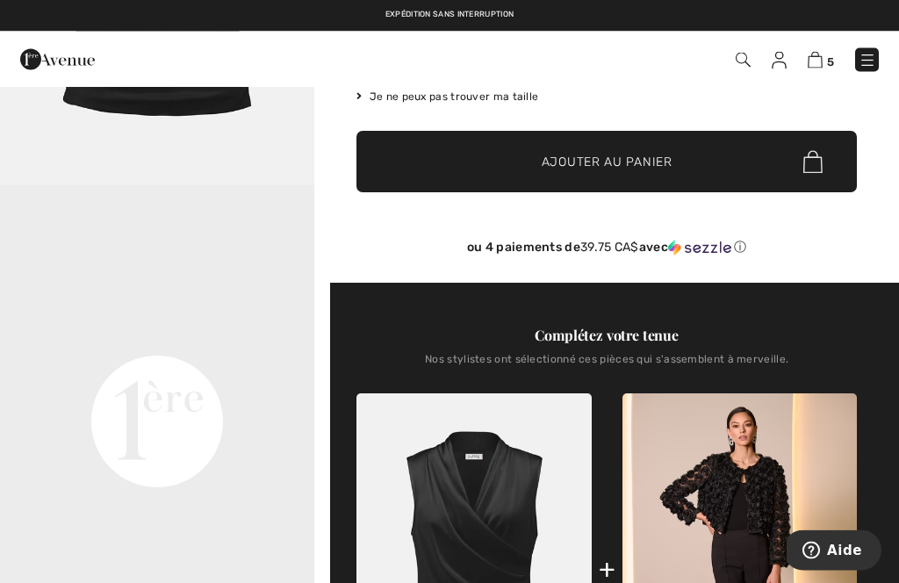
scroll to position [372, 0]
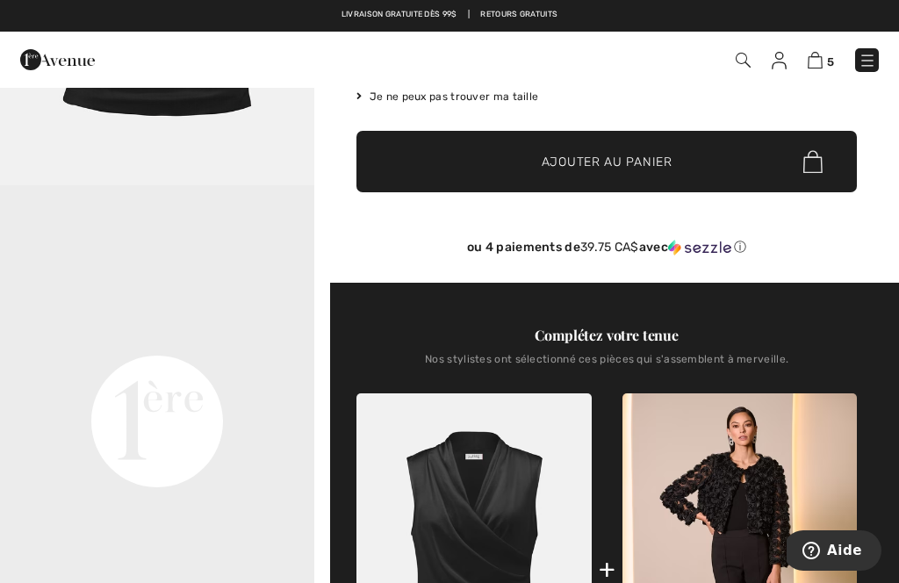
click at [627, 163] on span "Ajouter au panier" at bounding box center [607, 162] width 131 height 18
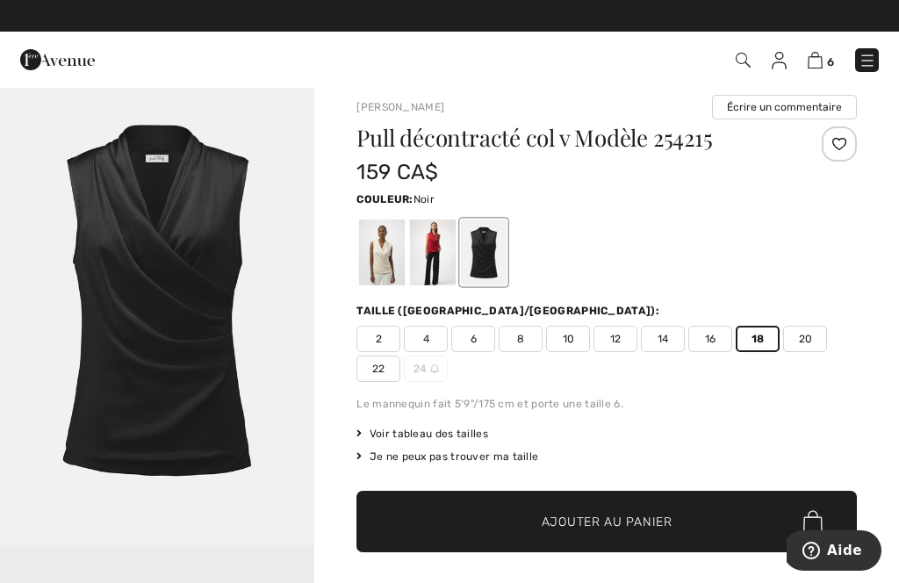
scroll to position [0, 0]
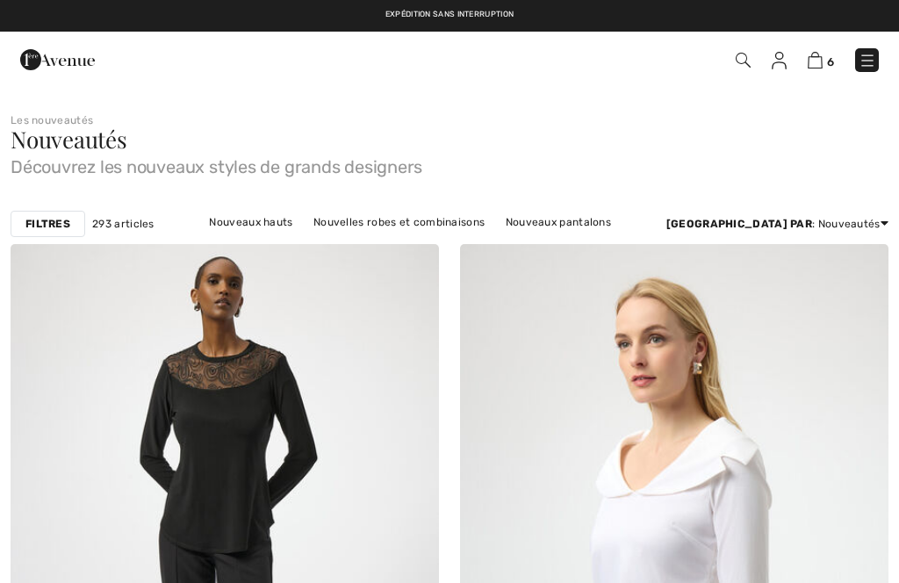
checkbox input "true"
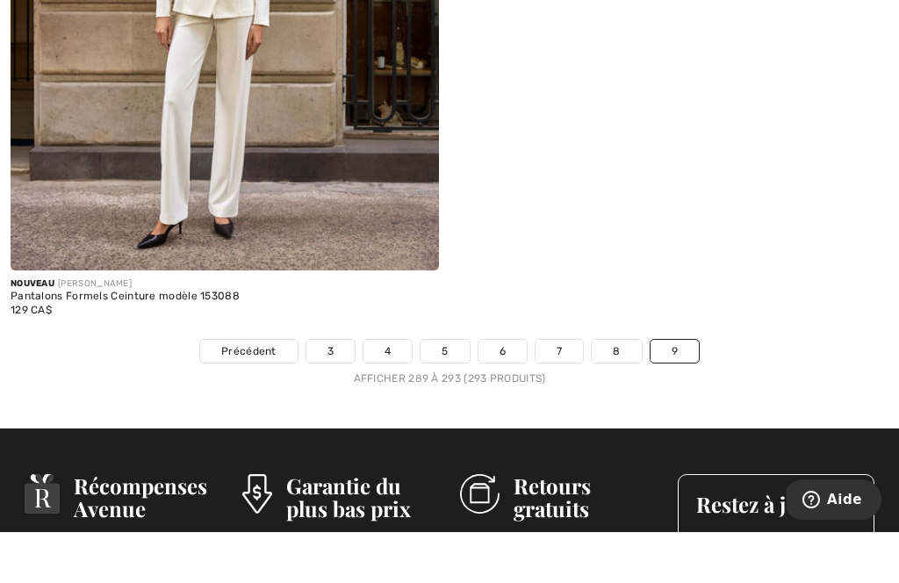
scroll to position [2071, 0]
